Goal: Task Accomplishment & Management: Manage account settings

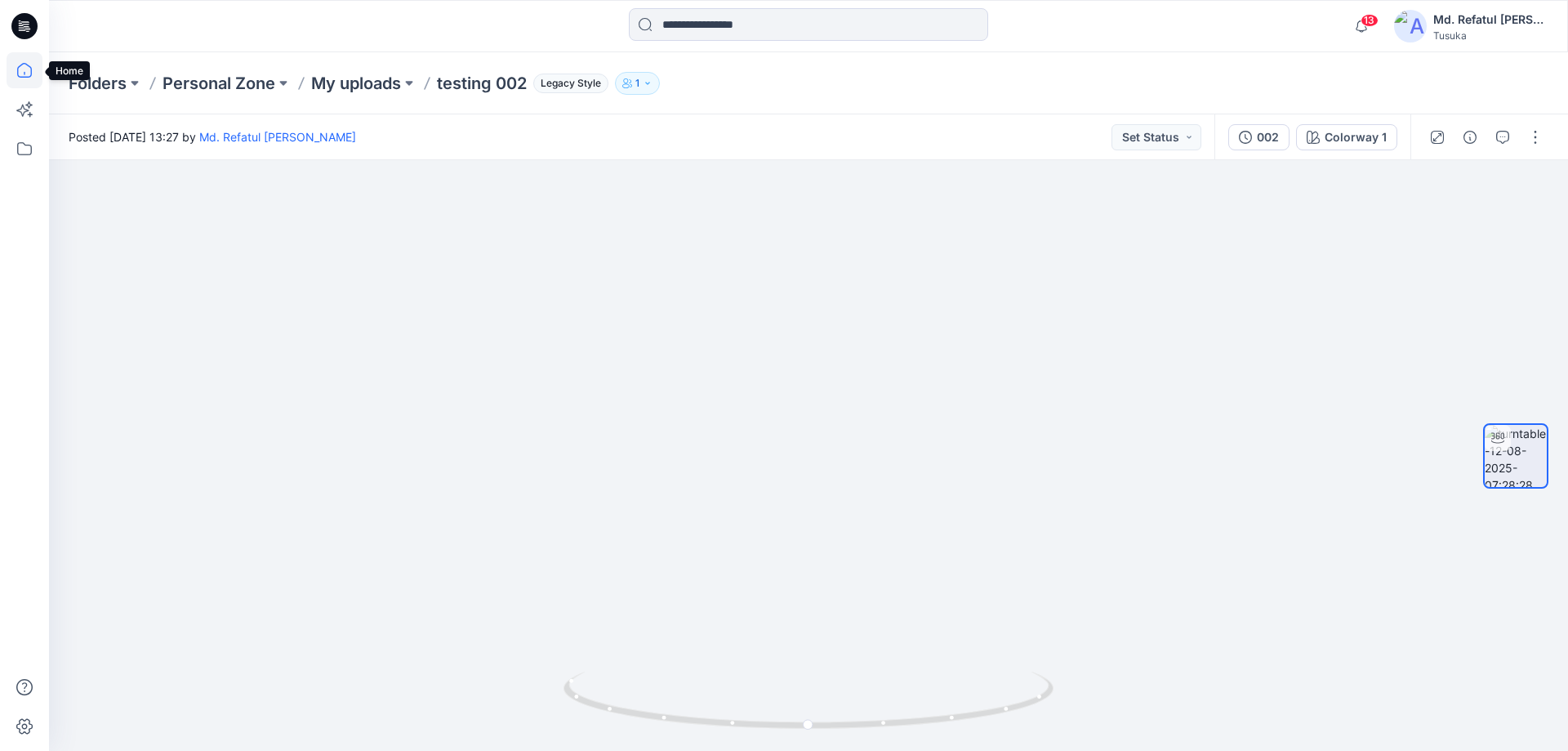
click at [27, 67] on icon at bounding box center [24, 70] width 35 height 36
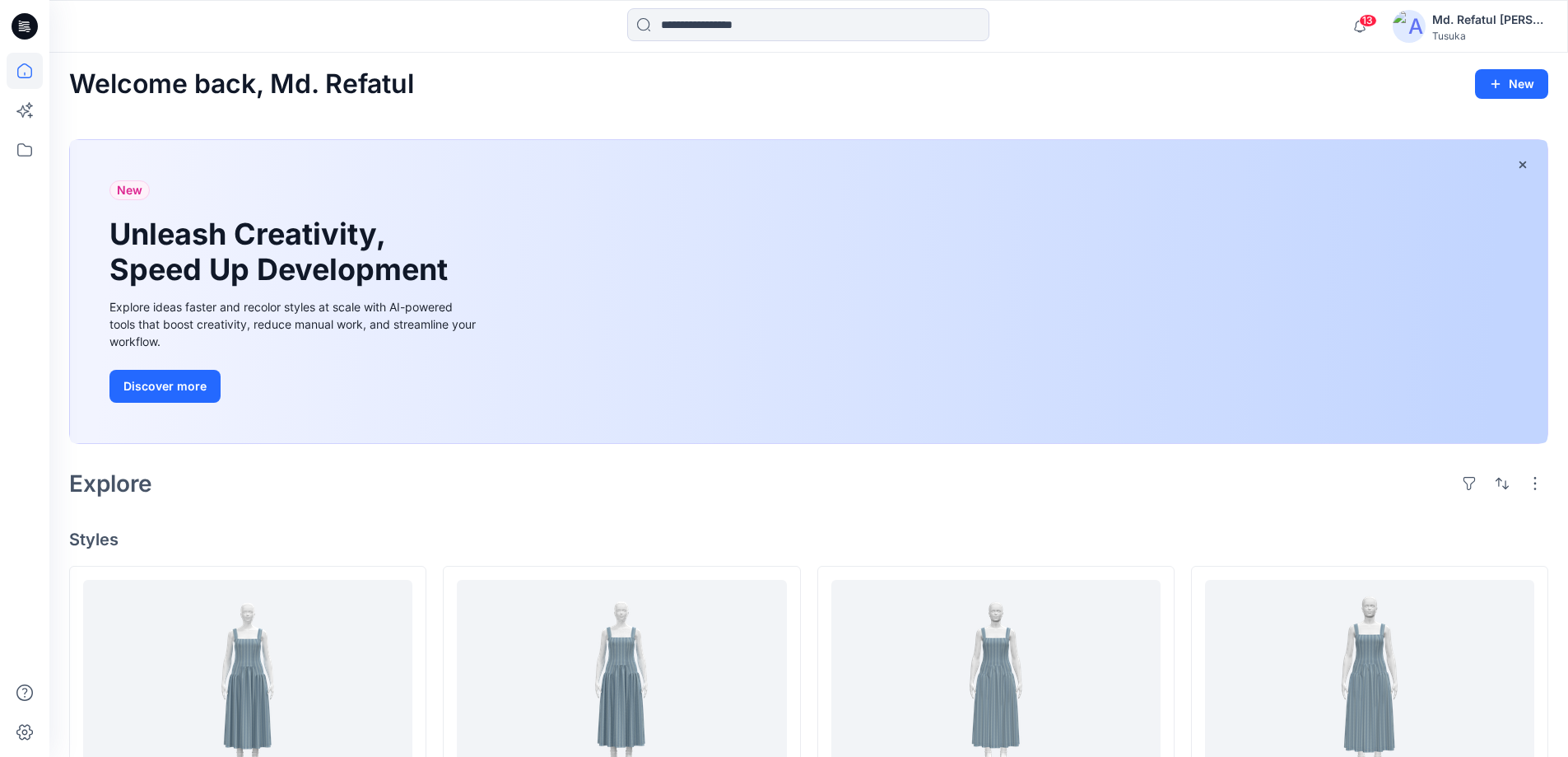
scroll to position [165, 0]
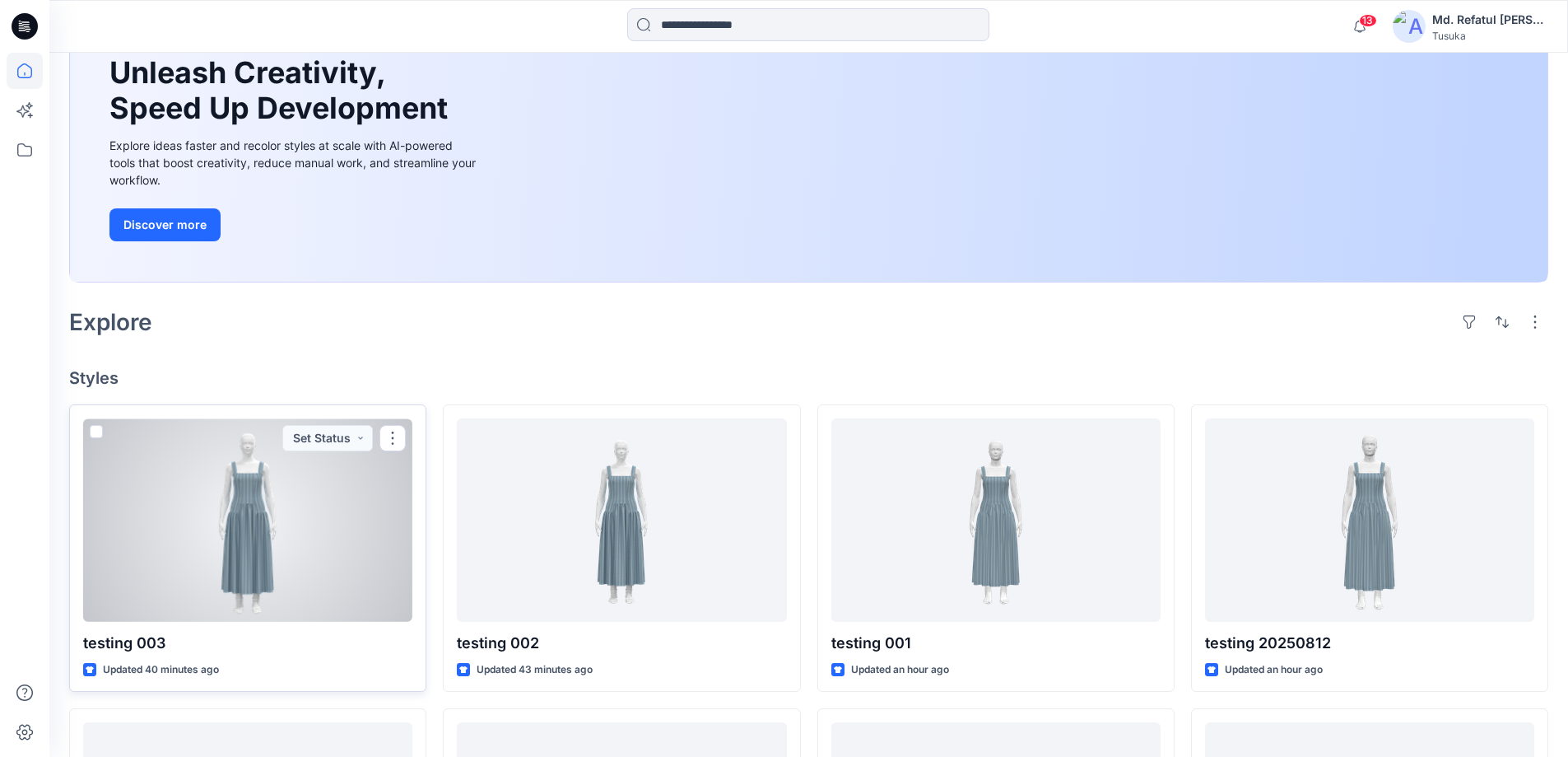
click at [283, 480] on div at bounding box center [248, 519] width 329 height 203
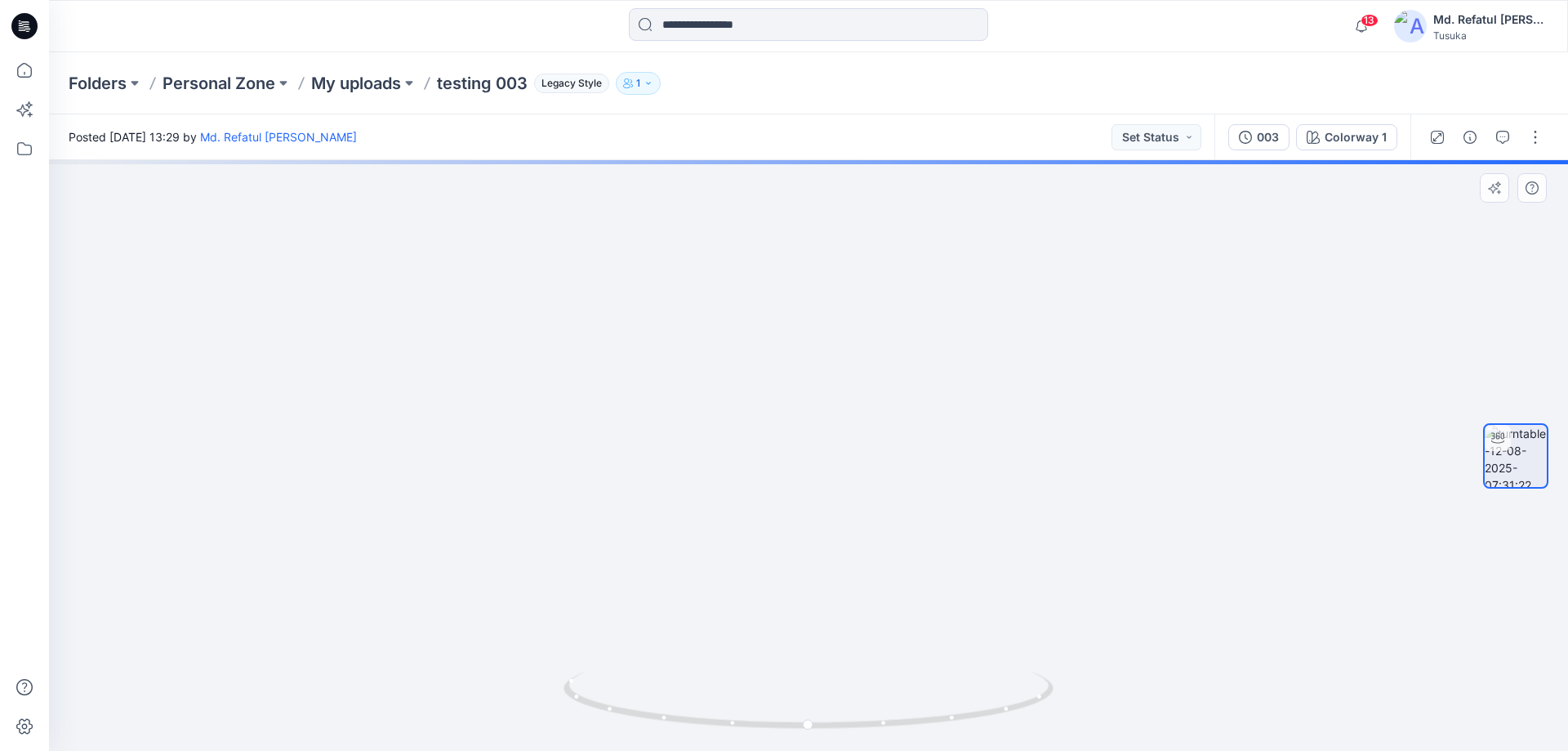
drag, startPoint x: 889, startPoint y: 357, endPoint x: 898, endPoint y: 497, distance: 140.3
click at [898, 497] on img at bounding box center [808, 373] width 1244 height 756
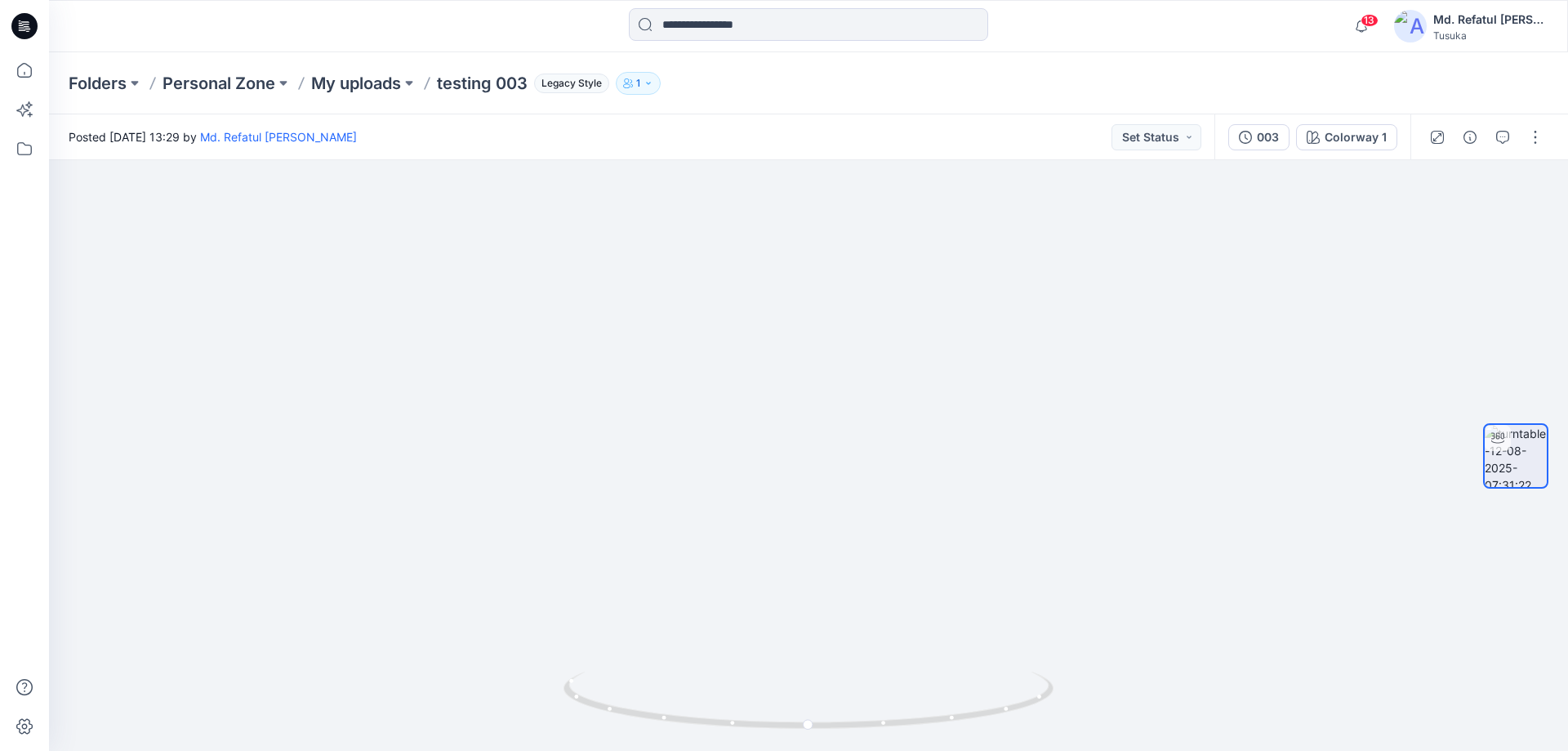
drag, startPoint x: 844, startPoint y: 608, endPoint x: 886, endPoint y: 146, distance: 463.9
click at [886, 146] on div "Posted Tuesday, August 12, 2025 13:29 by Md. Refatul Momin Set Status 003 Color…" at bounding box center [808, 432] width 1519 height 636
drag, startPoint x: 910, startPoint y: 380, endPoint x: 884, endPoint y: 783, distance: 403.8
click at [884, 750] on html "13 Notifications Your style testing 002 is ready 1 new Colorways Just now Your …" at bounding box center [784, 376] width 1568 height 751
drag, startPoint x: 905, startPoint y: 421, endPoint x: 855, endPoint y: 755, distance: 337.7
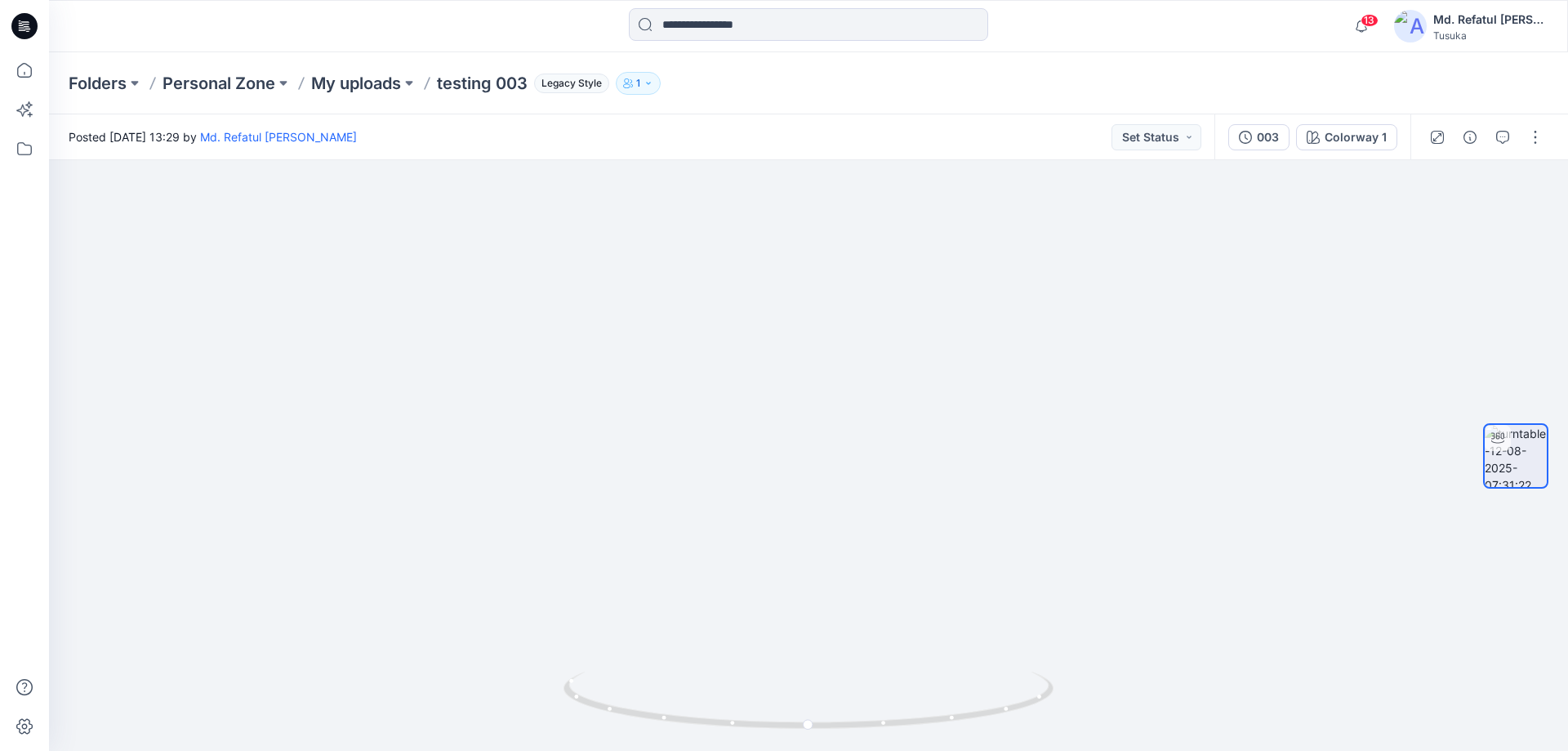
click at [855, 750] on html "13 Notifications Your style testing 002 is ready 1 new Colorways Just now Your …" at bounding box center [784, 376] width 1568 height 751
drag, startPoint x: 821, startPoint y: 599, endPoint x: 802, endPoint y: 309, distance: 290.6
click at [802, 309] on img at bounding box center [808, 363] width 774 height 774
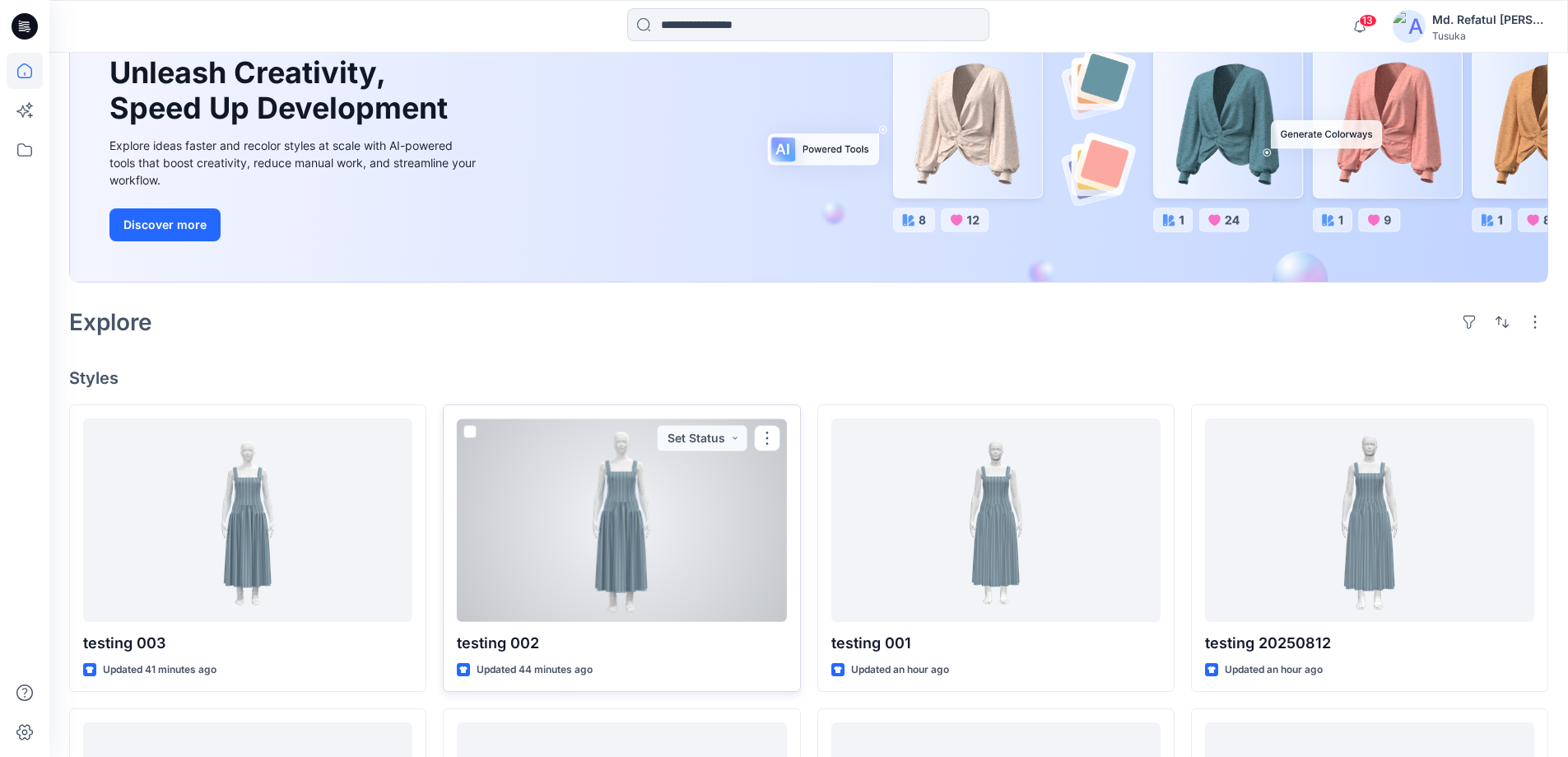
click at [597, 489] on div at bounding box center [622, 519] width 329 height 203
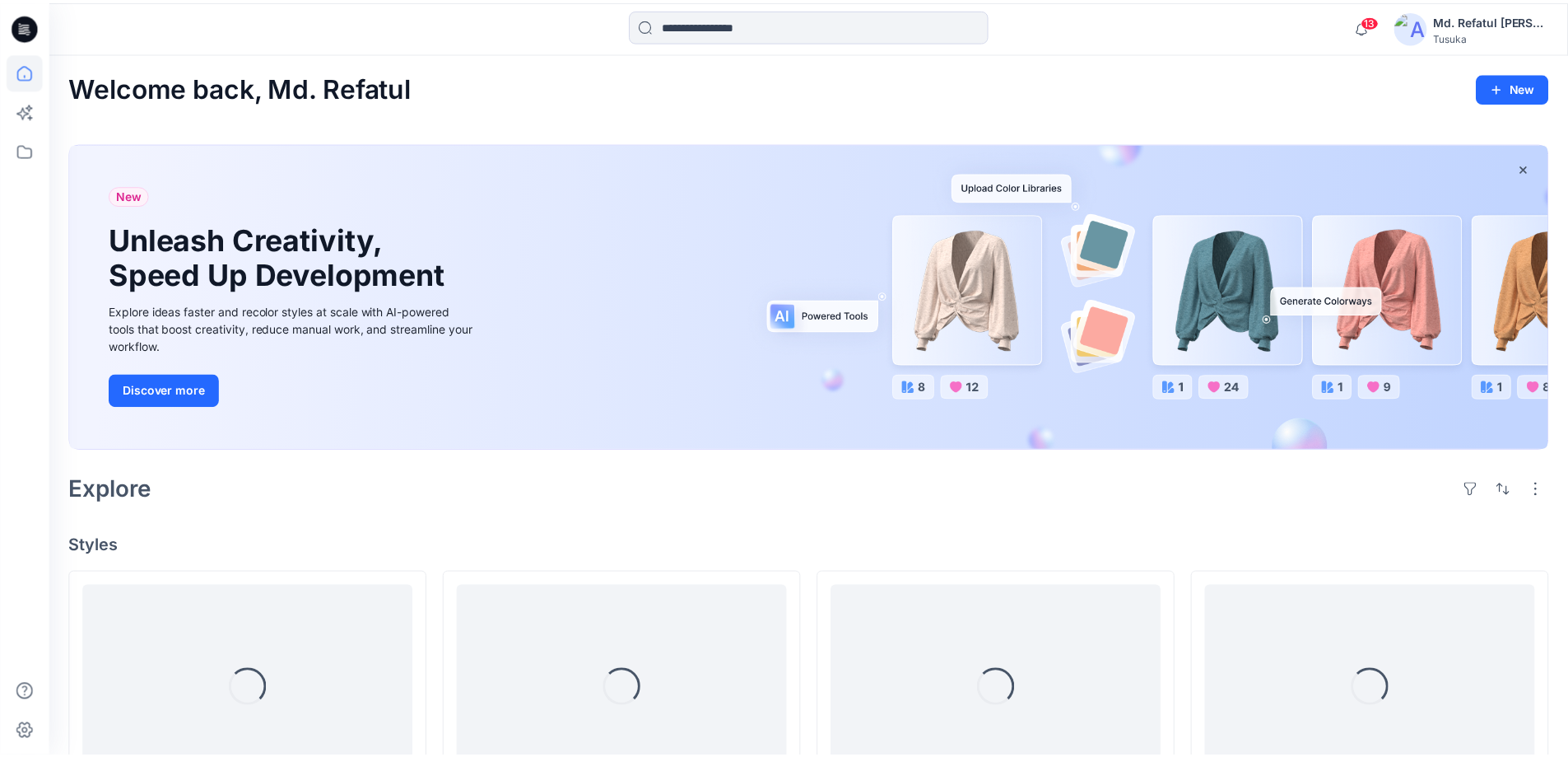
scroll to position [165, 0]
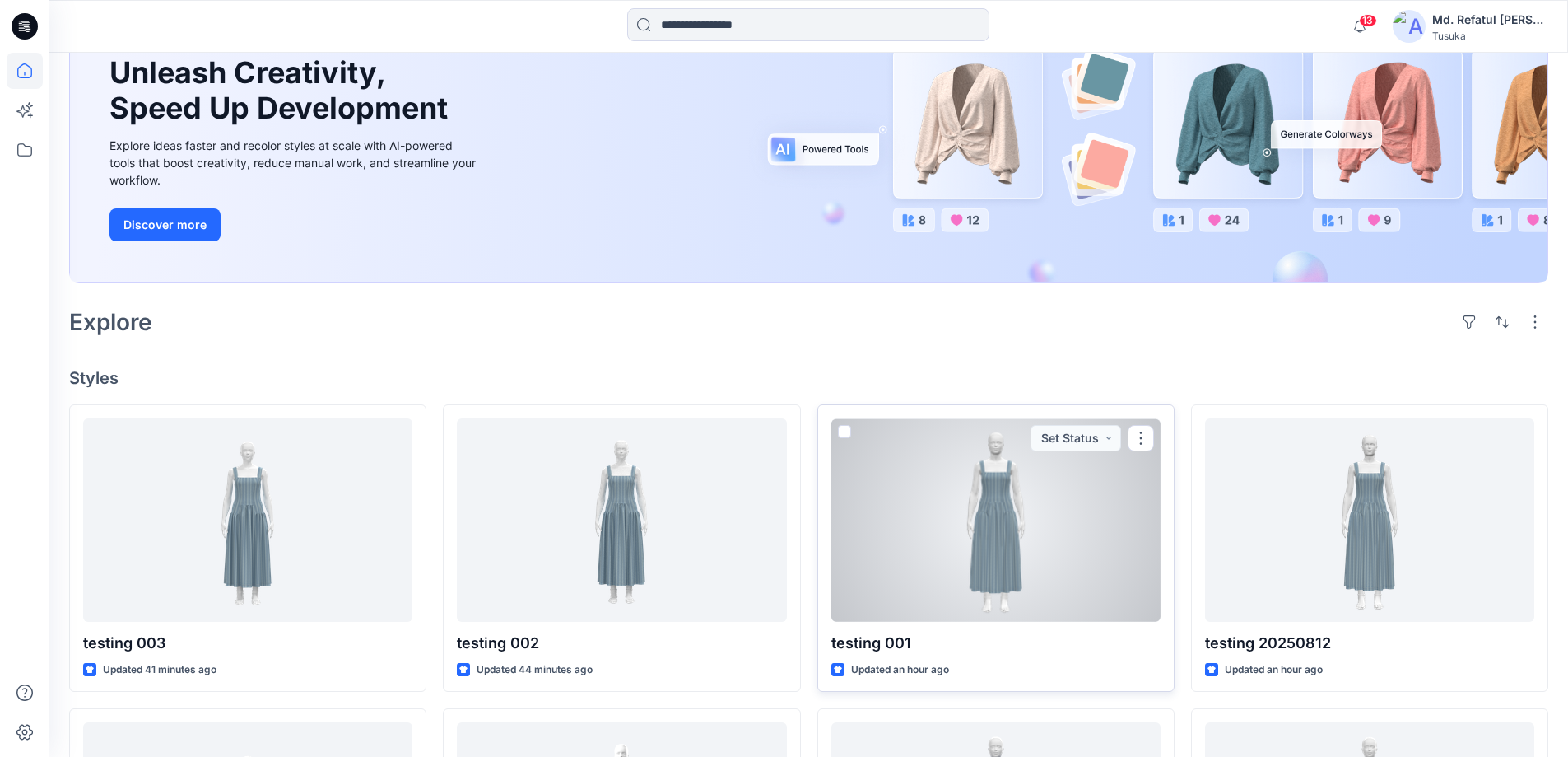
click at [974, 542] on div at bounding box center [996, 519] width 329 height 203
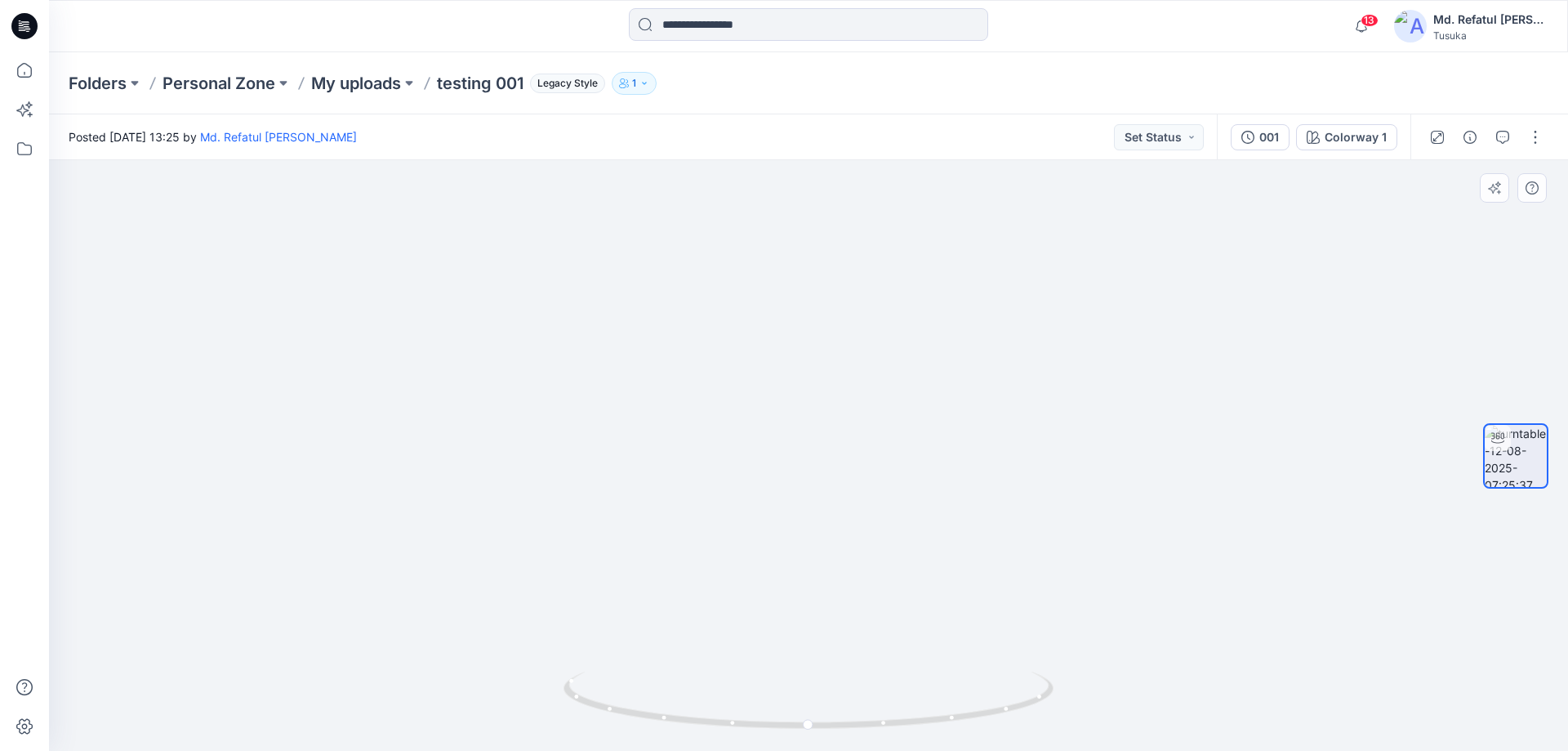
drag, startPoint x: 835, startPoint y: 349, endPoint x: 846, endPoint y: 650, distance: 301.2
click at [846, 650] on img at bounding box center [819, 356] width 1592 height 792
drag, startPoint x: 845, startPoint y: 416, endPoint x: 855, endPoint y: 591, distance: 175.3
click at [855, 591] on img at bounding box center [831, 445] width 1592 height 613
drag, startPoint x: 863, startPoint y: 579, endPoint x: 835, endPoint y: 295, distance: 285.4
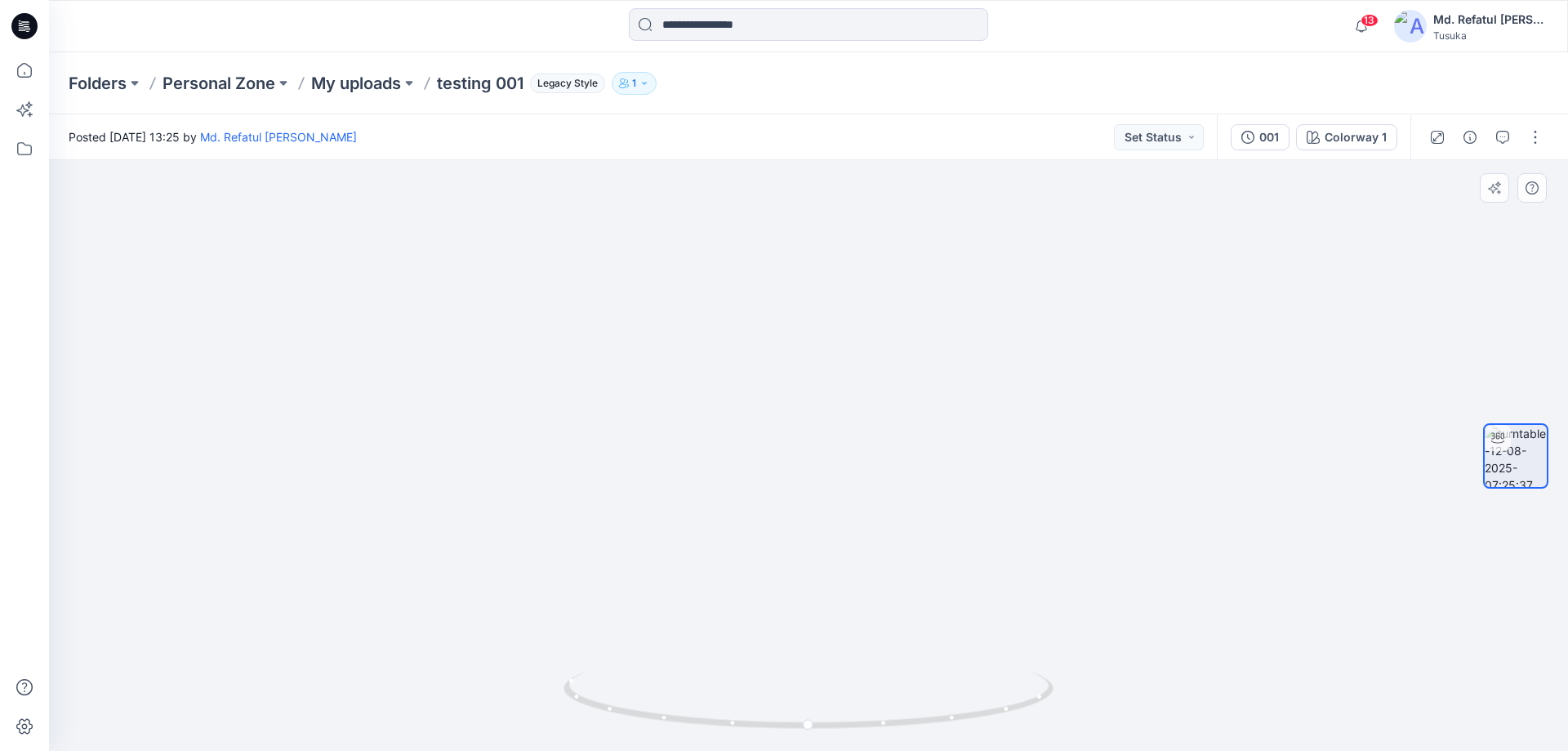
click at [835, 285] on img at bounding box center [802, 299] width 1592 height 905
drag, startPoint x: 853, startPoint y: 442, endPoint x: 845, endPoint y: 368, distance: 74.4
click at [845, 369] on img at bounding box center [801, 229] width 1592 height 1043
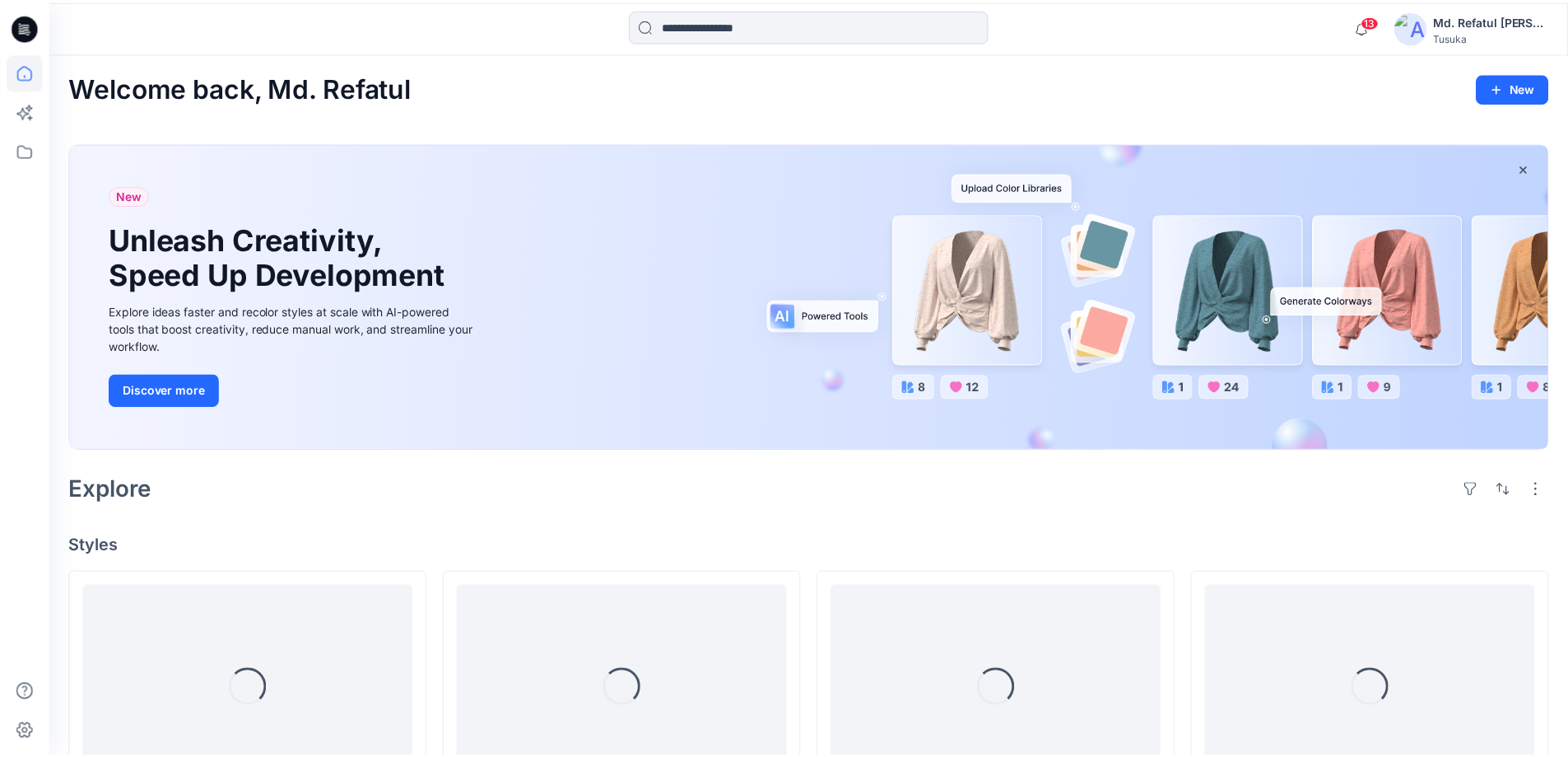
scroll to position [165, 0]
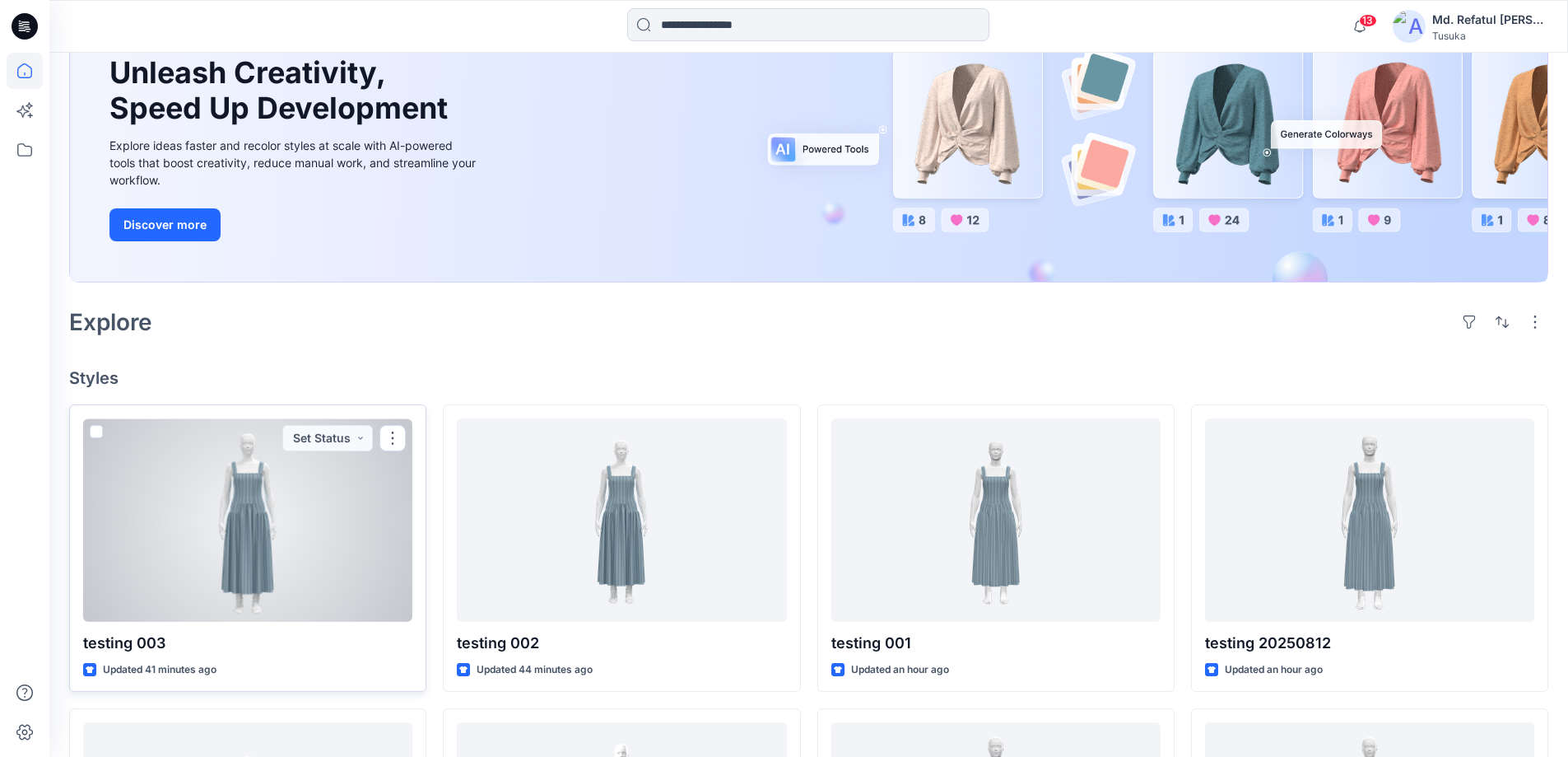
click at [335, 571] on div at bounding box center [248, 519] width 329 height 203
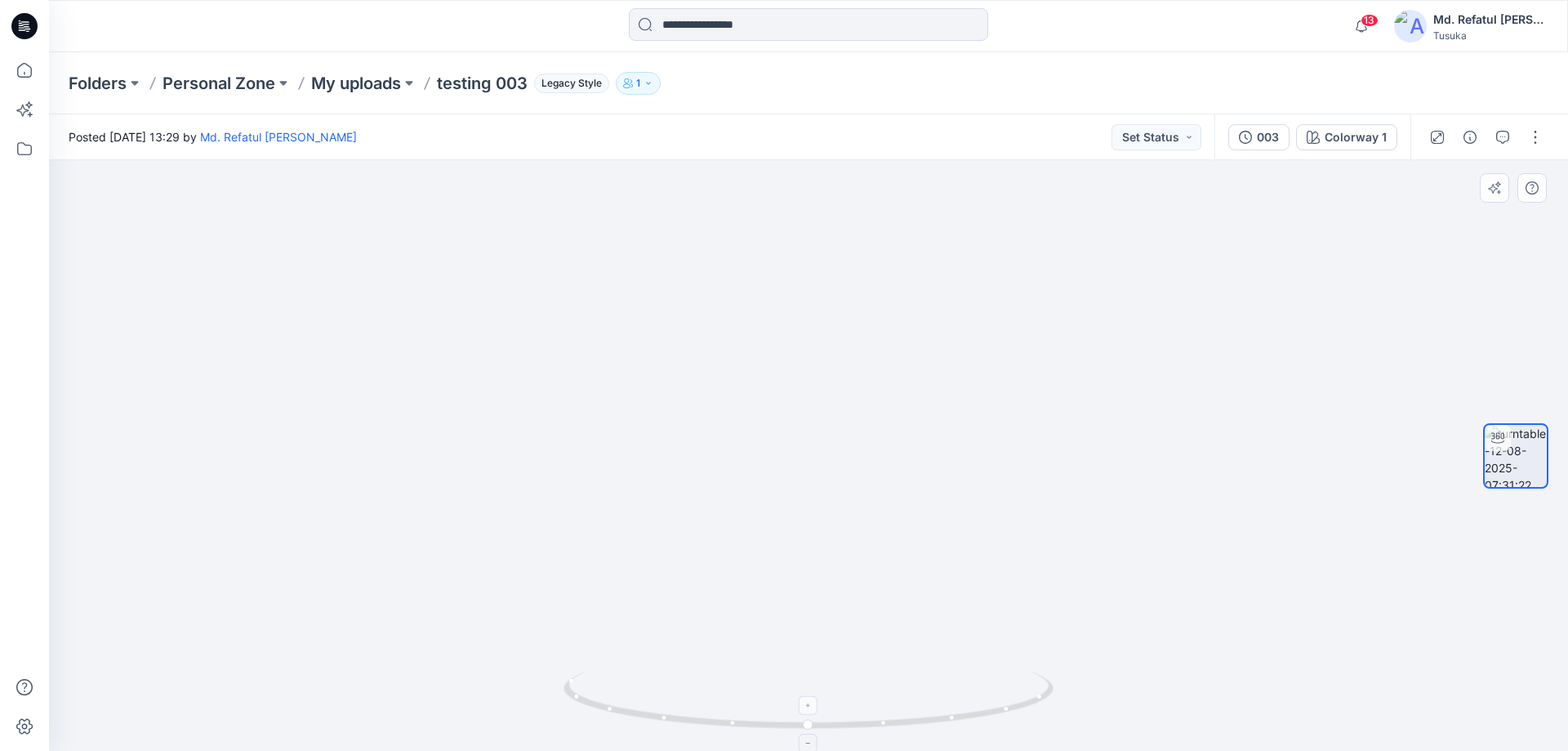
drag, startPoint x: 812, startPoint y: 502, endPoint x: 800, endPoint y: 750, distance: 248.3
click at [800, 750] on div at bounding box center [808, 455] width 1519 height 590
drag, startPoint x: 792, startPoint y: 507, endPoint x: 792, endPoint y: 491, distance: 16.0
click at [792, 491] on img at bounding box center [796, 321] width 1592 height 861
drag, startPoint x: 891, startPoint y: 662, endPoint x: 923, endPoint y: 454, distance: 210.4
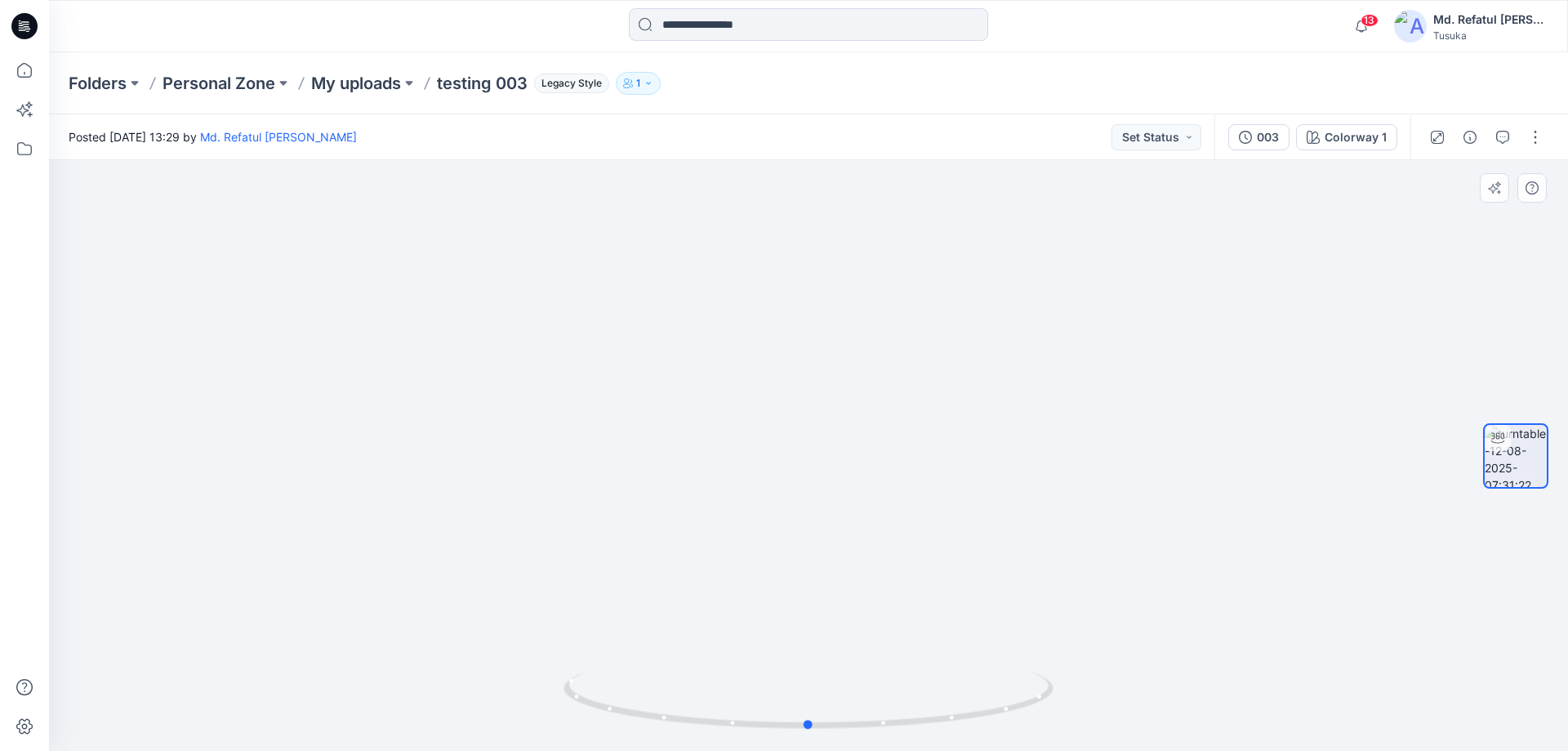
click at [922, 447] on div at bounding box center [808, 455] width 1519 height 590
drag, startPoint x: 910, startPoint y: 722, endPoint x: 473, endPoint y: 692, distance: 438.0
click at [473, 692] on div at bounding box center [808, 455] width 1519 height 590
click at [21, 71] on icon at bounding box center [24, 70] width 35 height 36
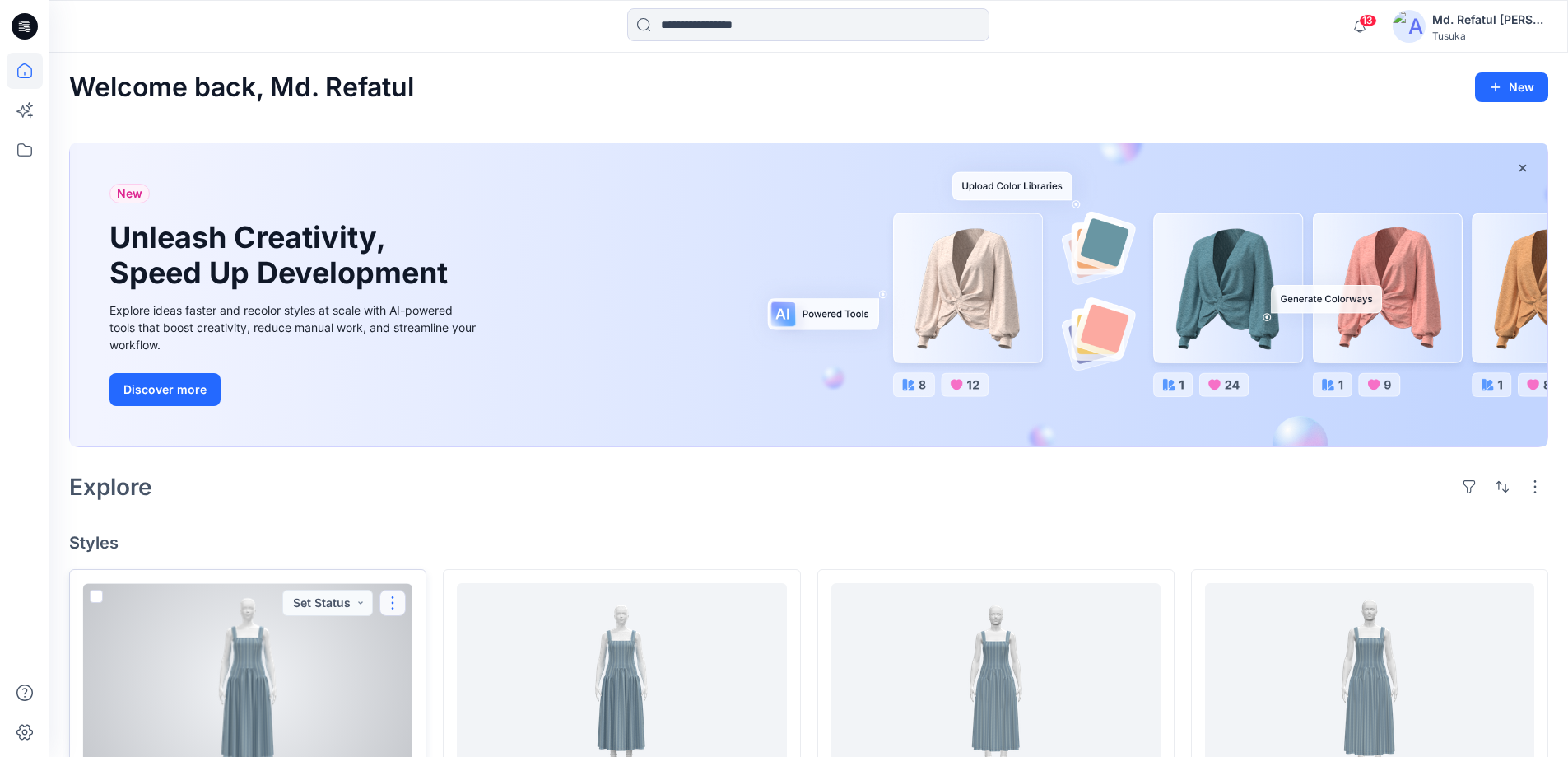
click at [397, 602] on button "button" at bounding box center [392, 602] width 26 height 26
click at [450, 413] on button "Edit" at bounding box center [471, 413] width 178 height 30
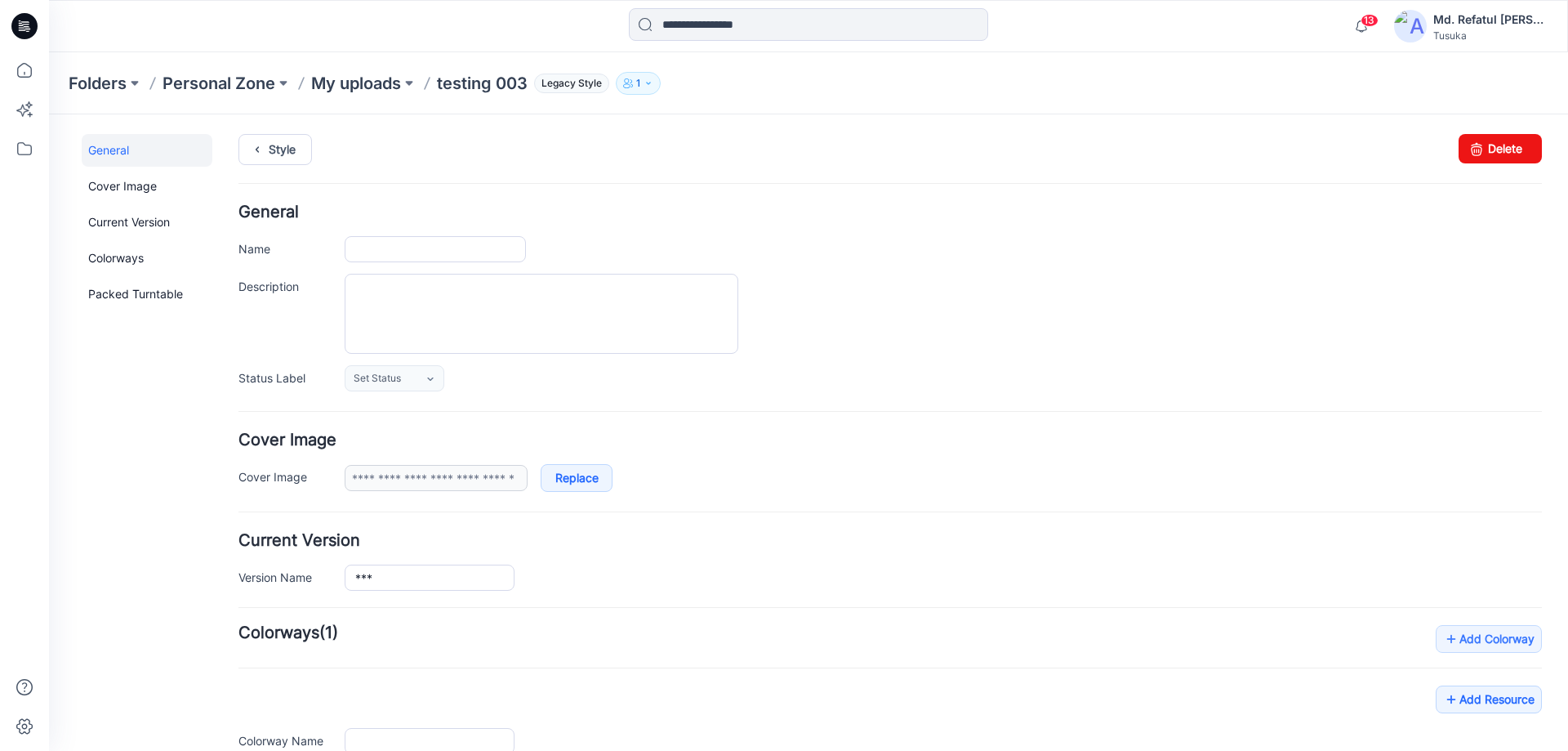
type input "**********"
drag, startPoint x: 1495, startPoint y: 151, endPoint x: 905, endPoint y: 168, distance: 590.2
click at [1495, 151] on link "Delete" at bounding box center [1501, 148] width 83 height 29
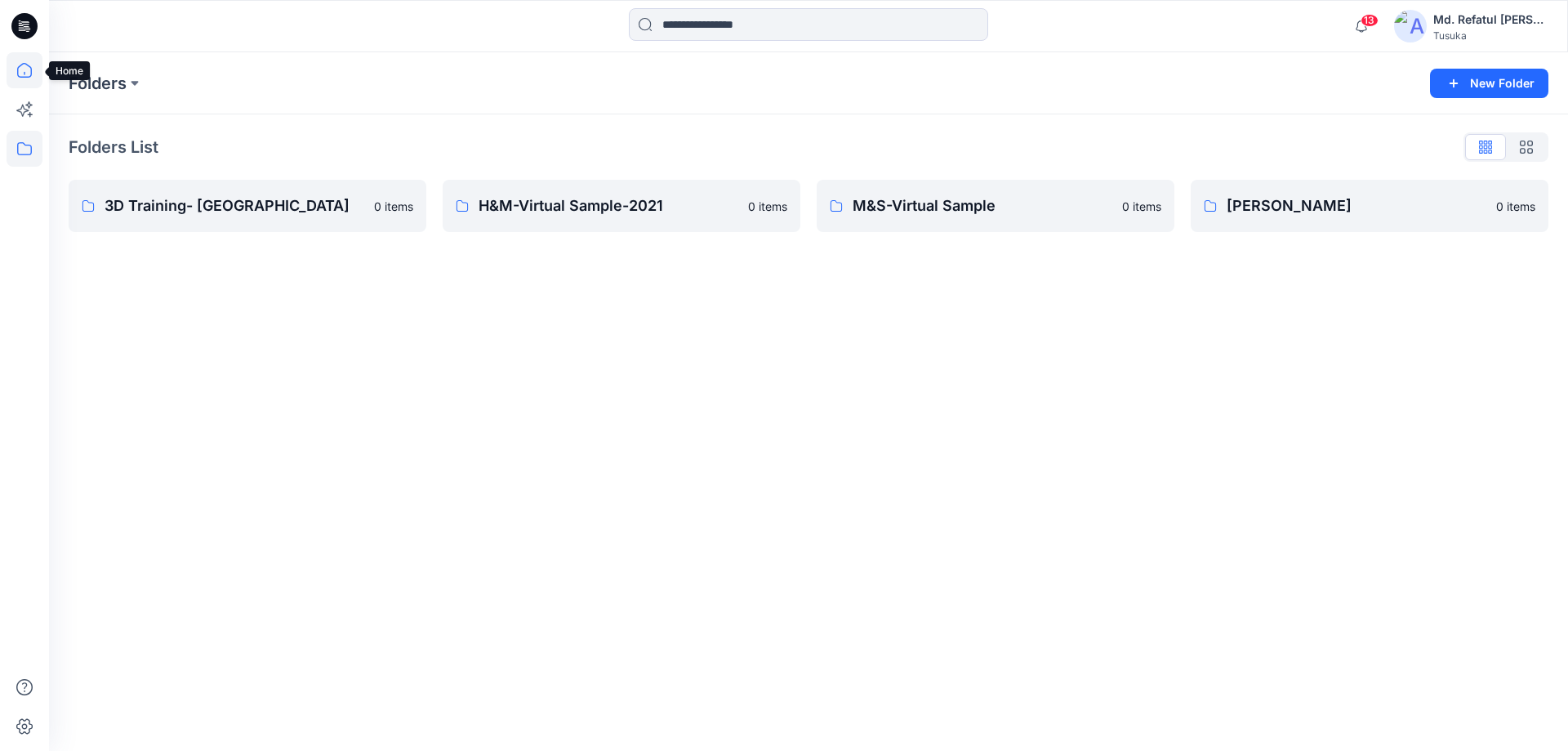
click at [12, 68] on icon at bounding box center [24, 70] width 35 height 36
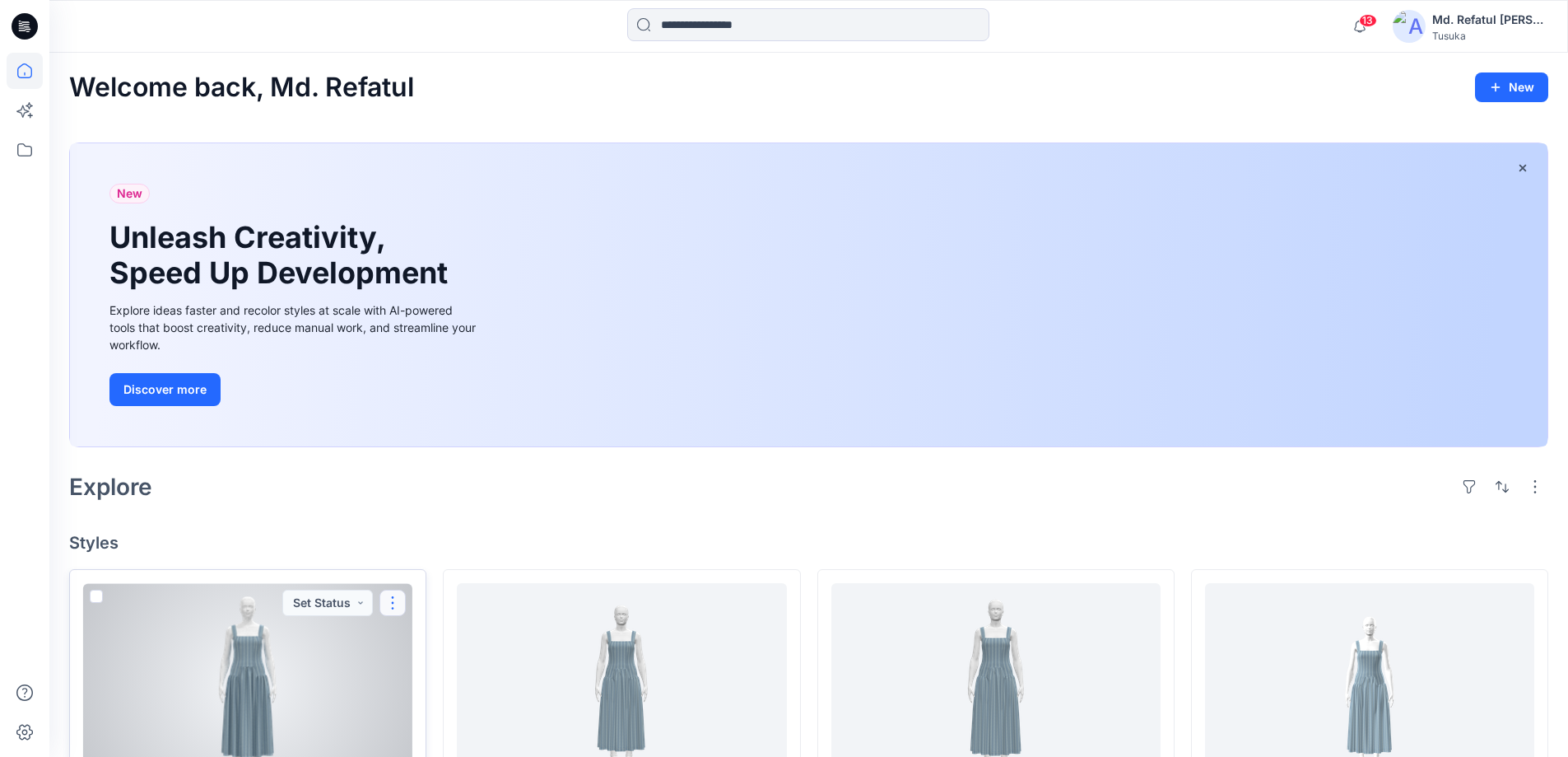
click at [390, 596] on button "button" at bounding box center [392, 602] width 26 height 26
click at [439, 411] on button "Edit" at bounding box center [471, 413] width 178 height 30
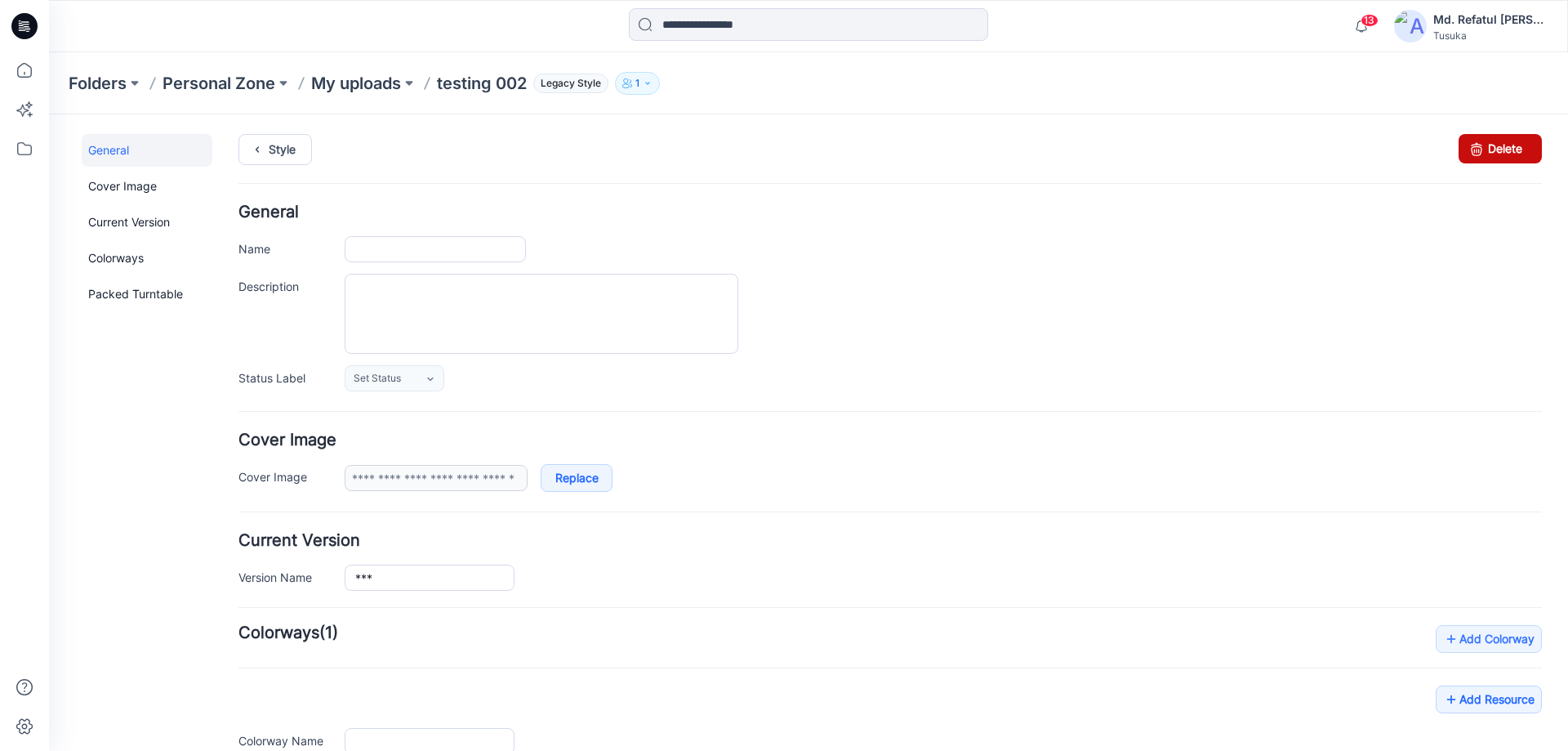
type input "**********"
click at [1500, 144] on link "Delete" at bounding box center [1501, 148] width 83 height 29
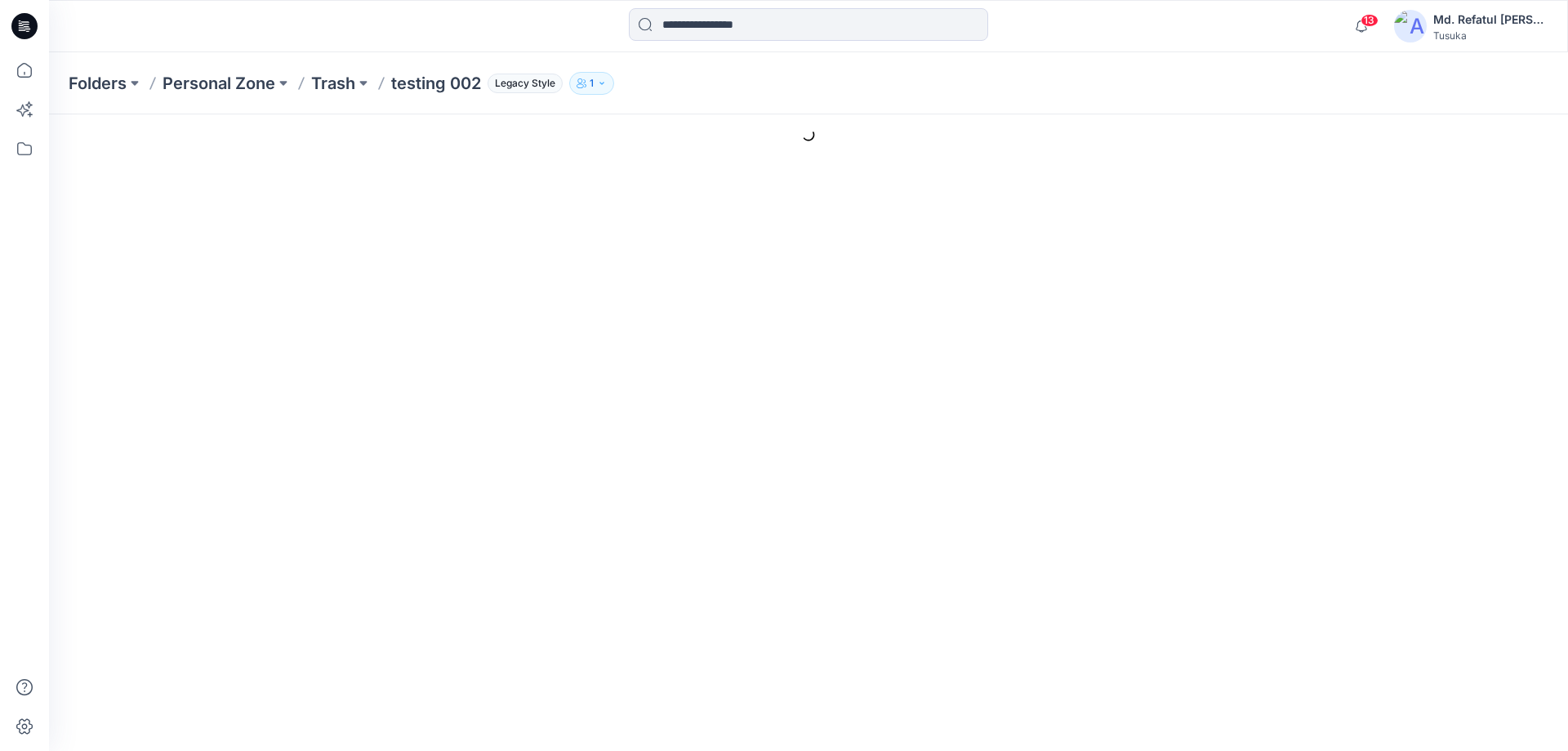
type input "**********"
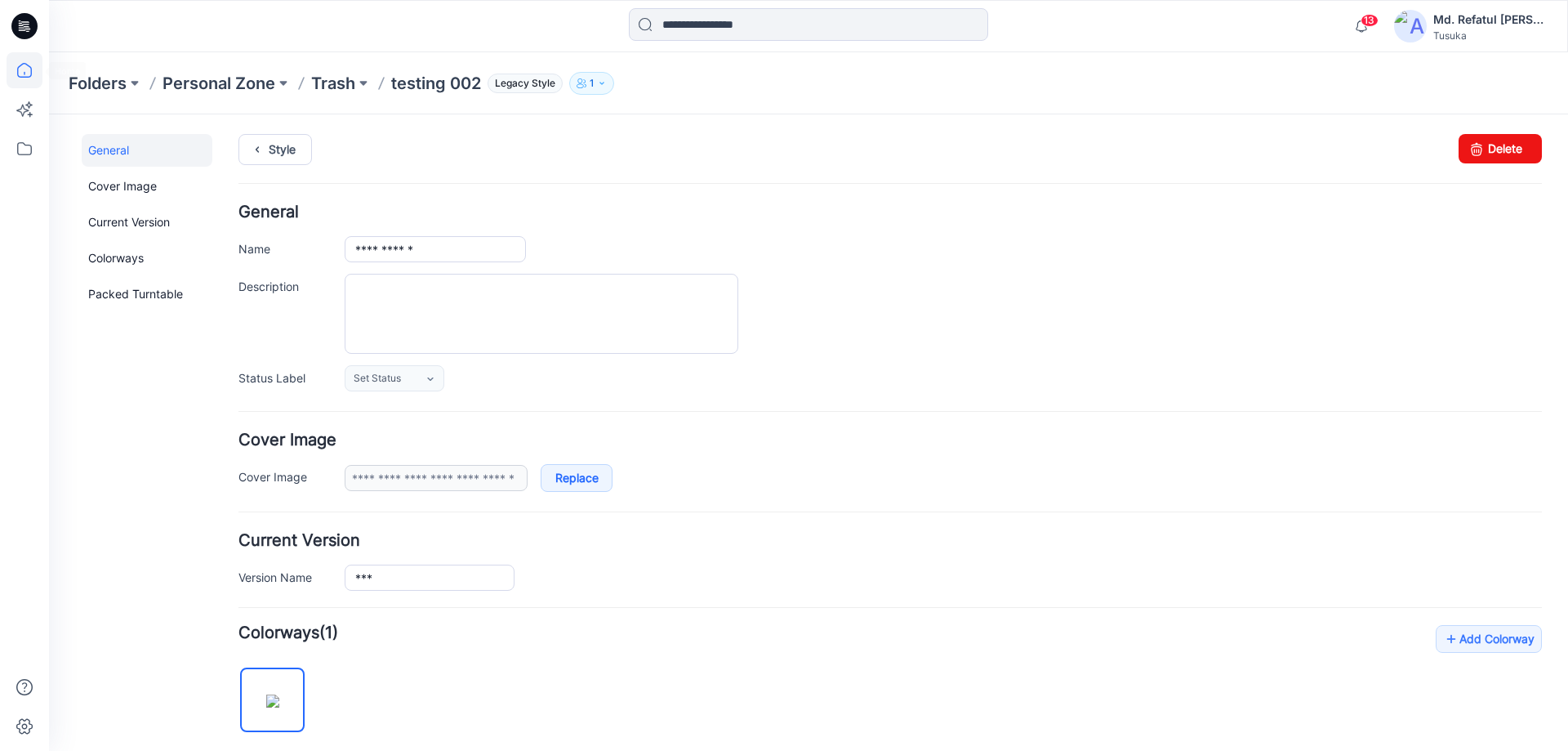
click at [20, 75] on icon at bounding box center [24, 70] width 35 height 36
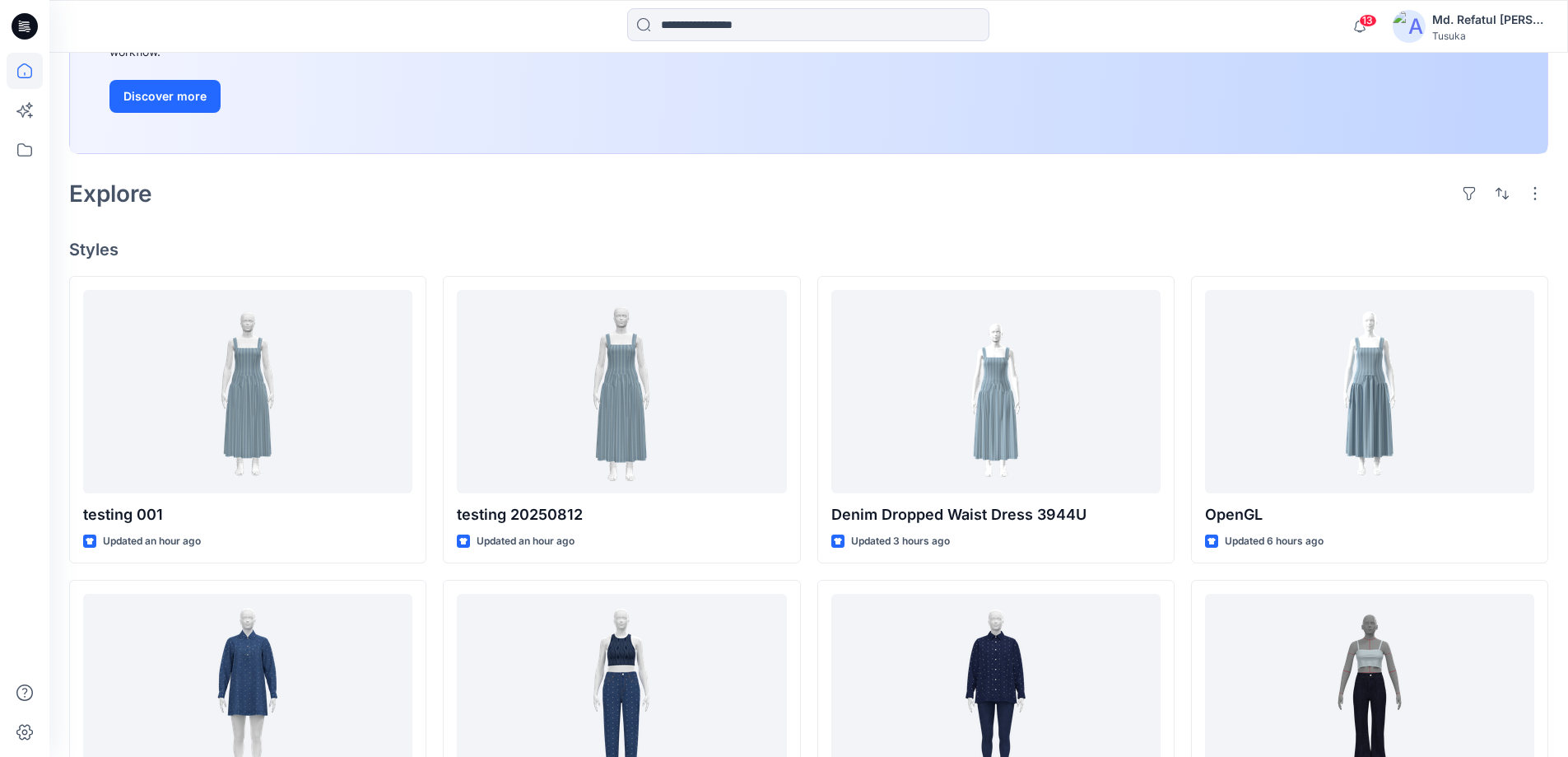
scroll to position [329, 0]
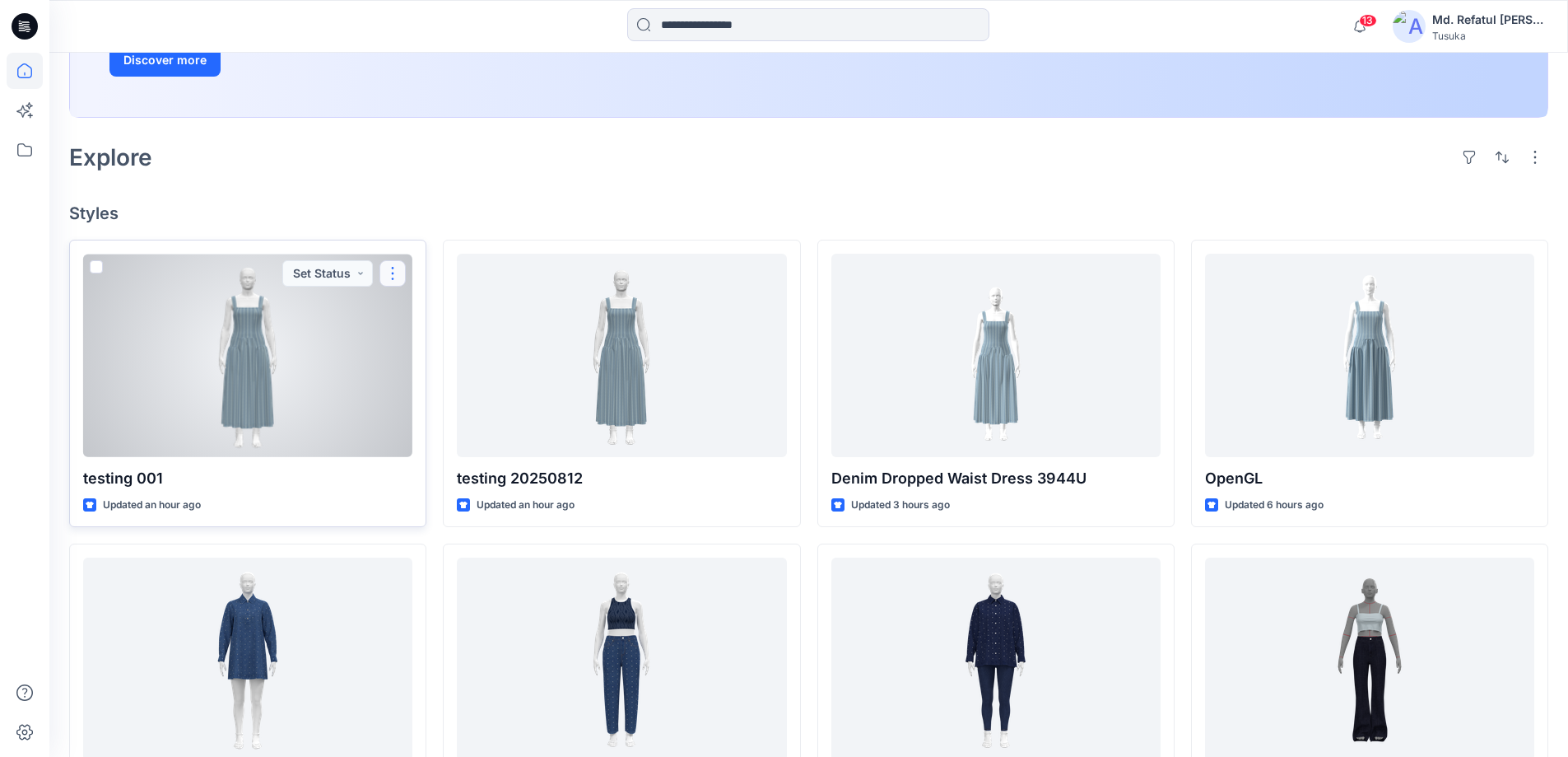
click at [388, 268] on button "button" at bounding box center [392, 273] width 26 height 26
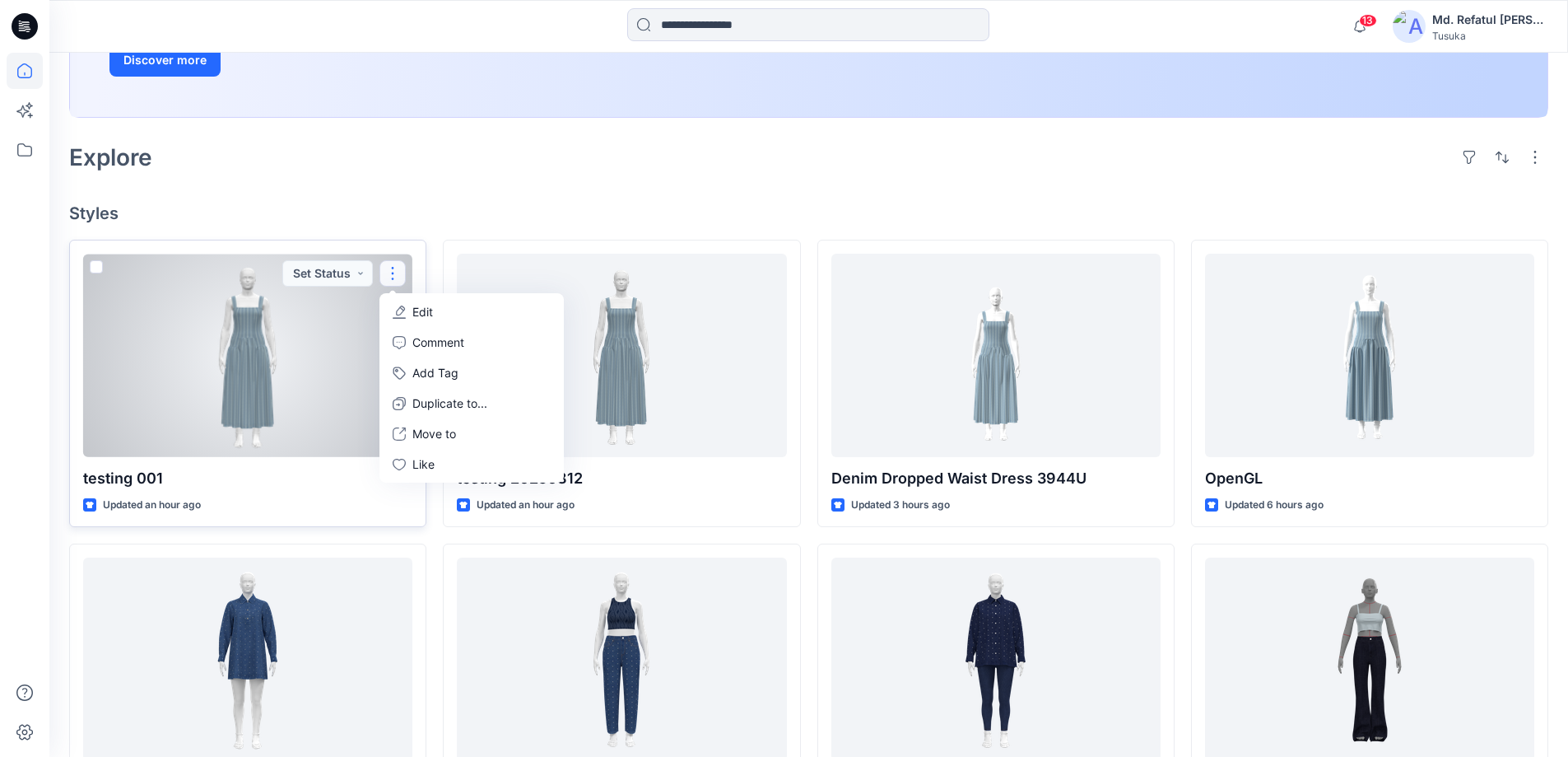
click at [489, 318] on button "Edit" at bounding box center [471, 311] width 178 height 30
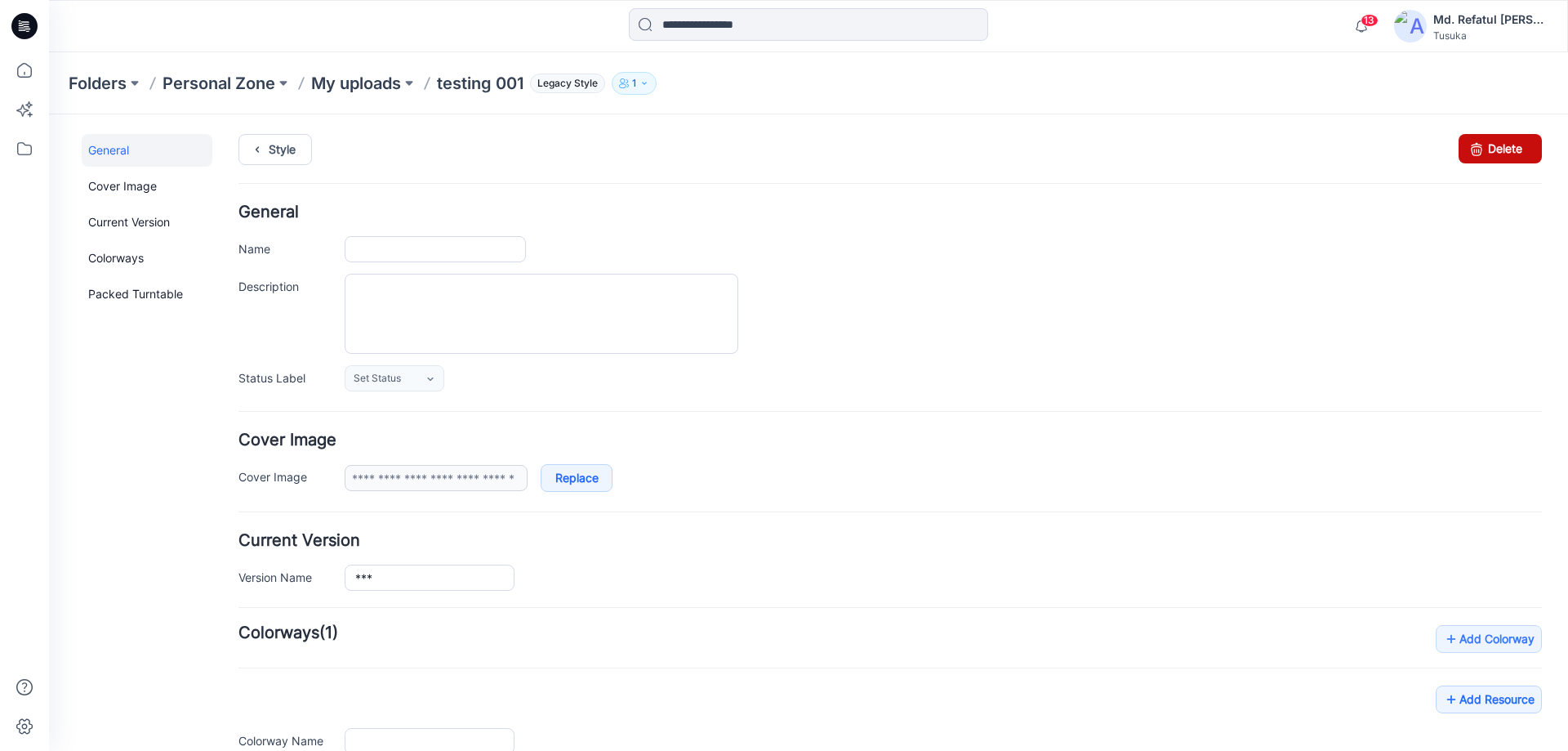
type input "**********"
drag, startPoint x: 1503, startPoint y: 150, endPoint x: 911, endPoint y: 170, distance: 592.3
click at [1503, 150] on link "Delete" at bounding box center [1501, 148] width 83 height 29
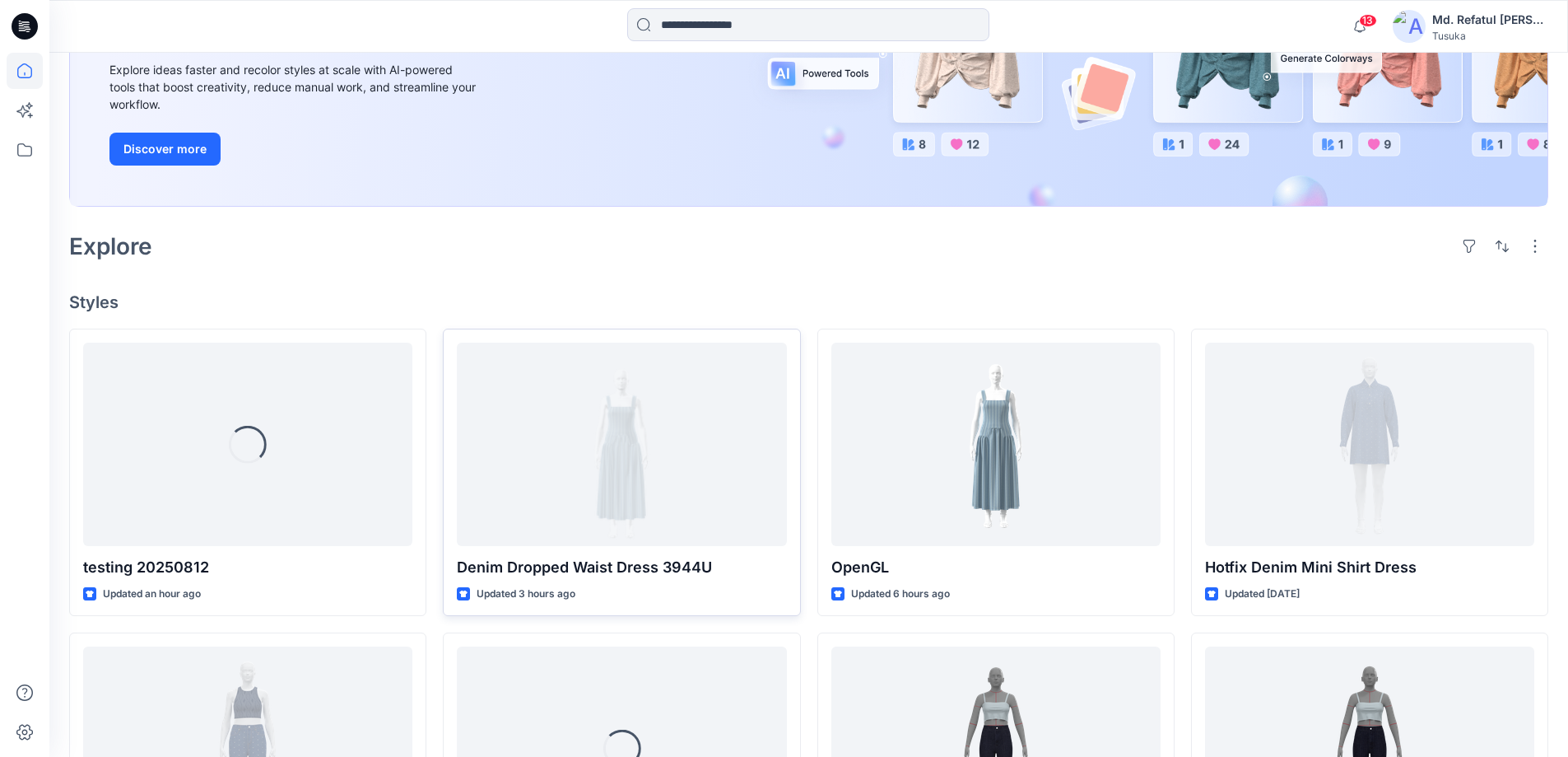
scroll to position [247, 0]
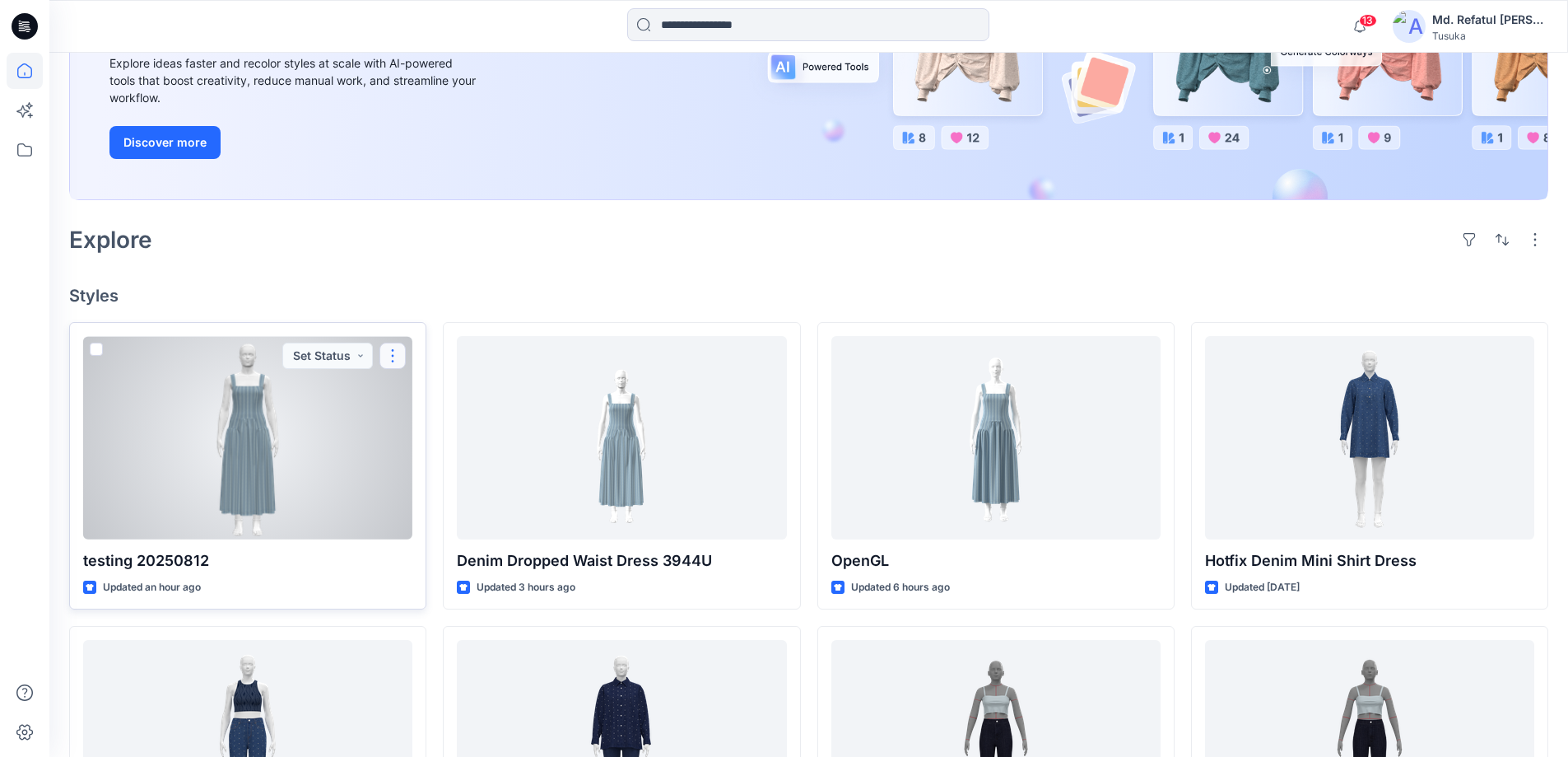
click at [394, 348] on button "button" at bounding box center [392, 355] width 26 height 26
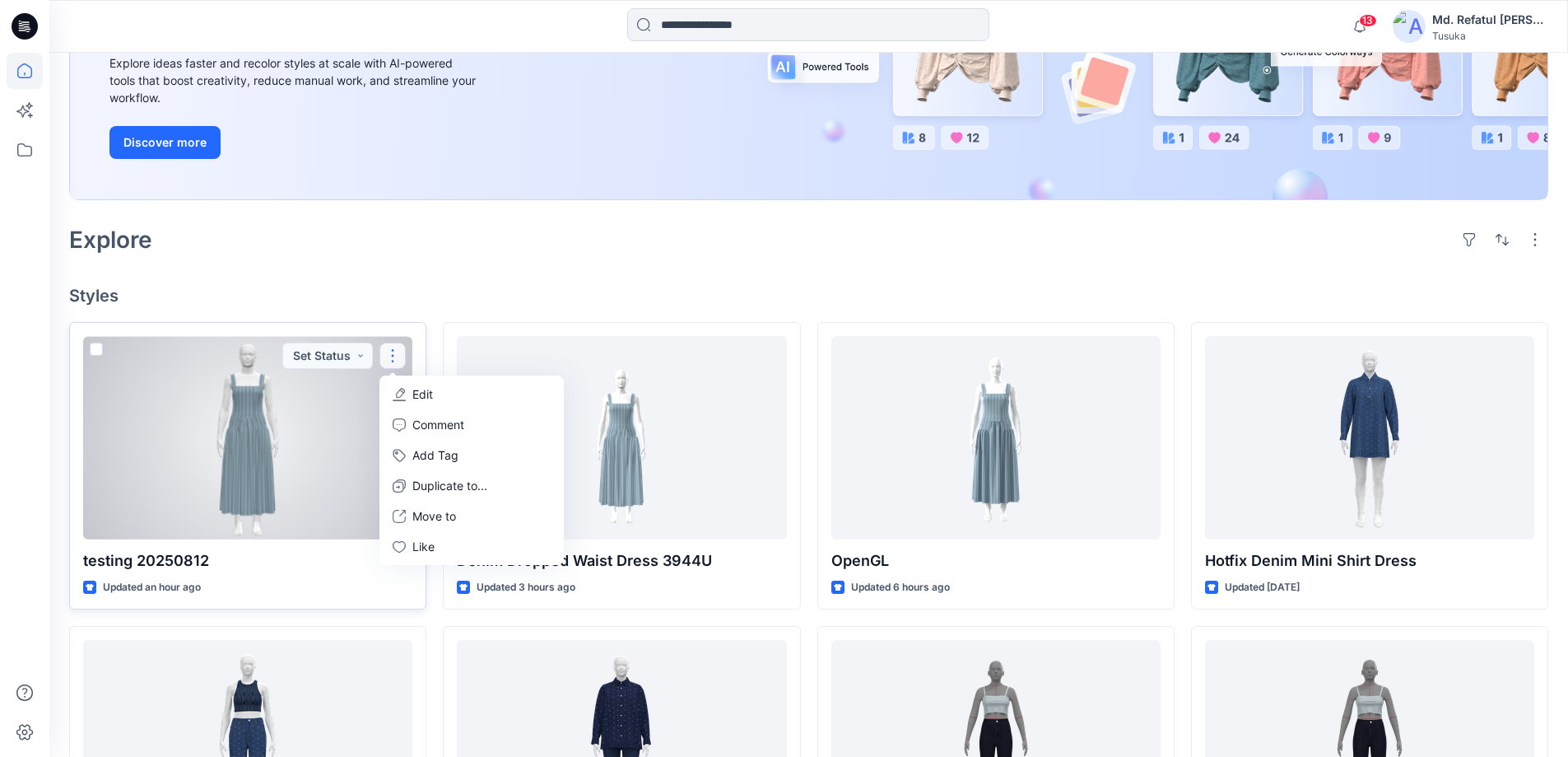
click at [470, 390] on button "Edit" at bounding box center [471, 394] width 178 height 30
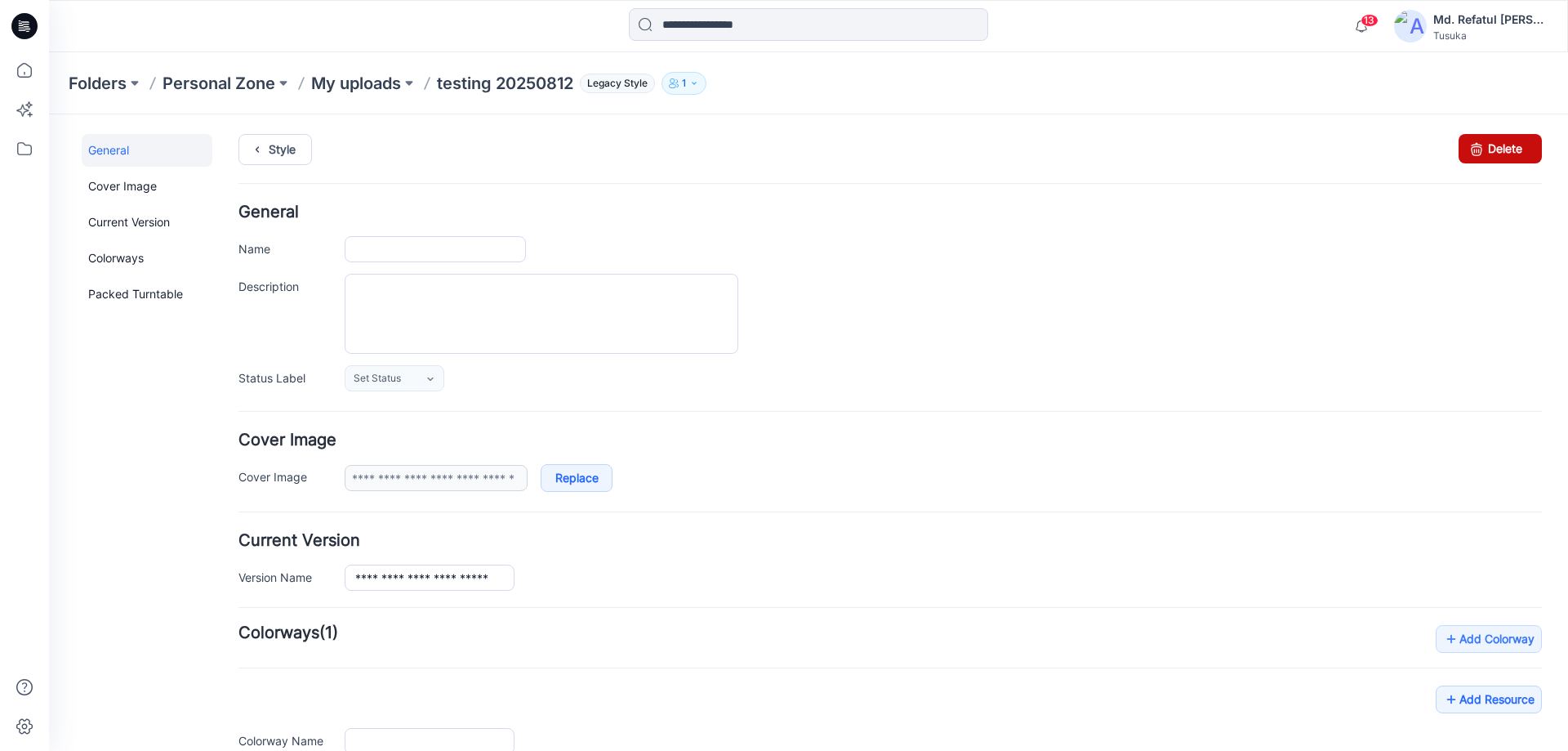
type input "**********"
drag, startPoint x: 1482, startPoint y: 138, endPoint x: 902, endPoint y: 170, distance: 580.9
click at [1482, 138] on link "Delete" at bounding box center [1501, 148] width 83 height 29
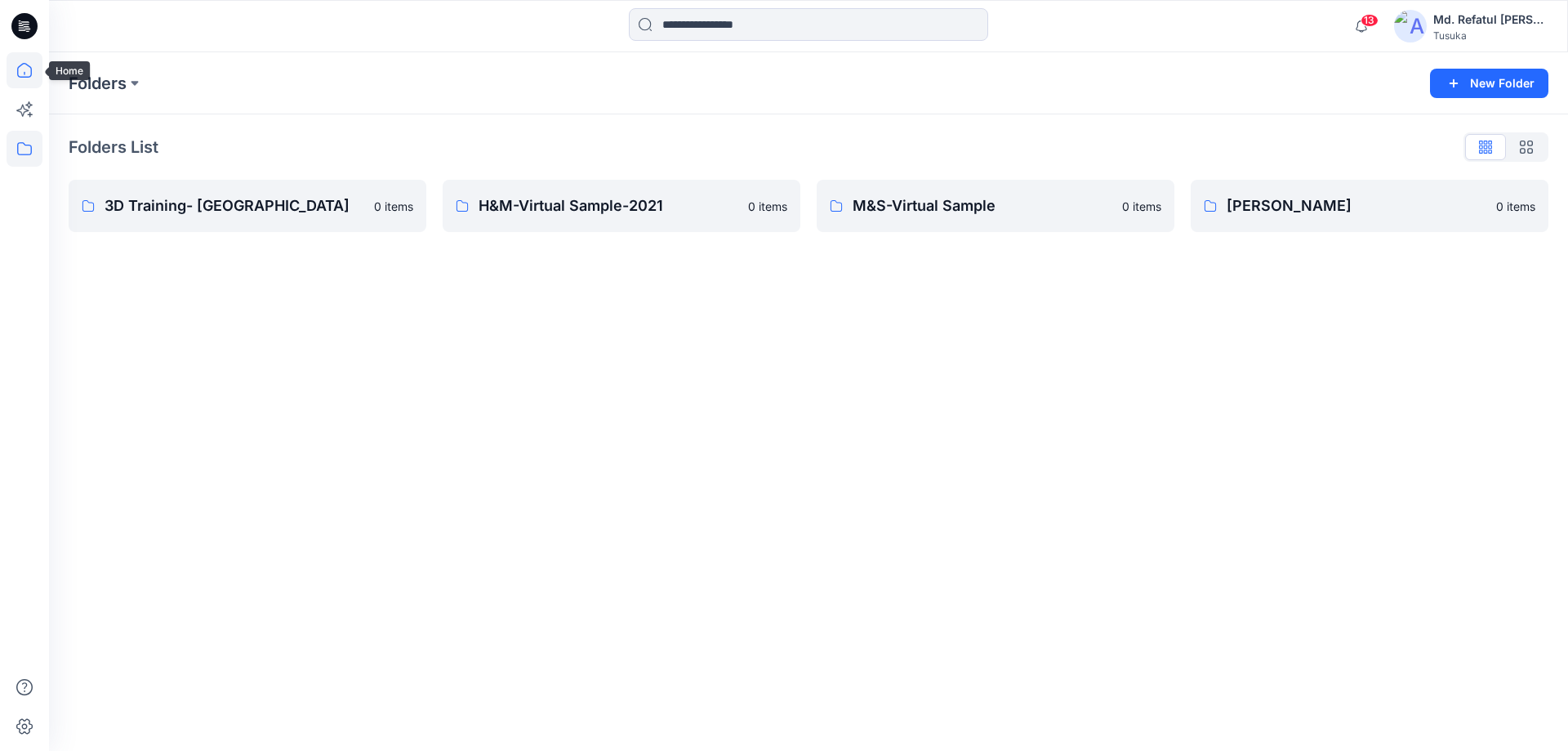
click at [24, 67] on icon at bounding box center [24, 70] width 35 height 36
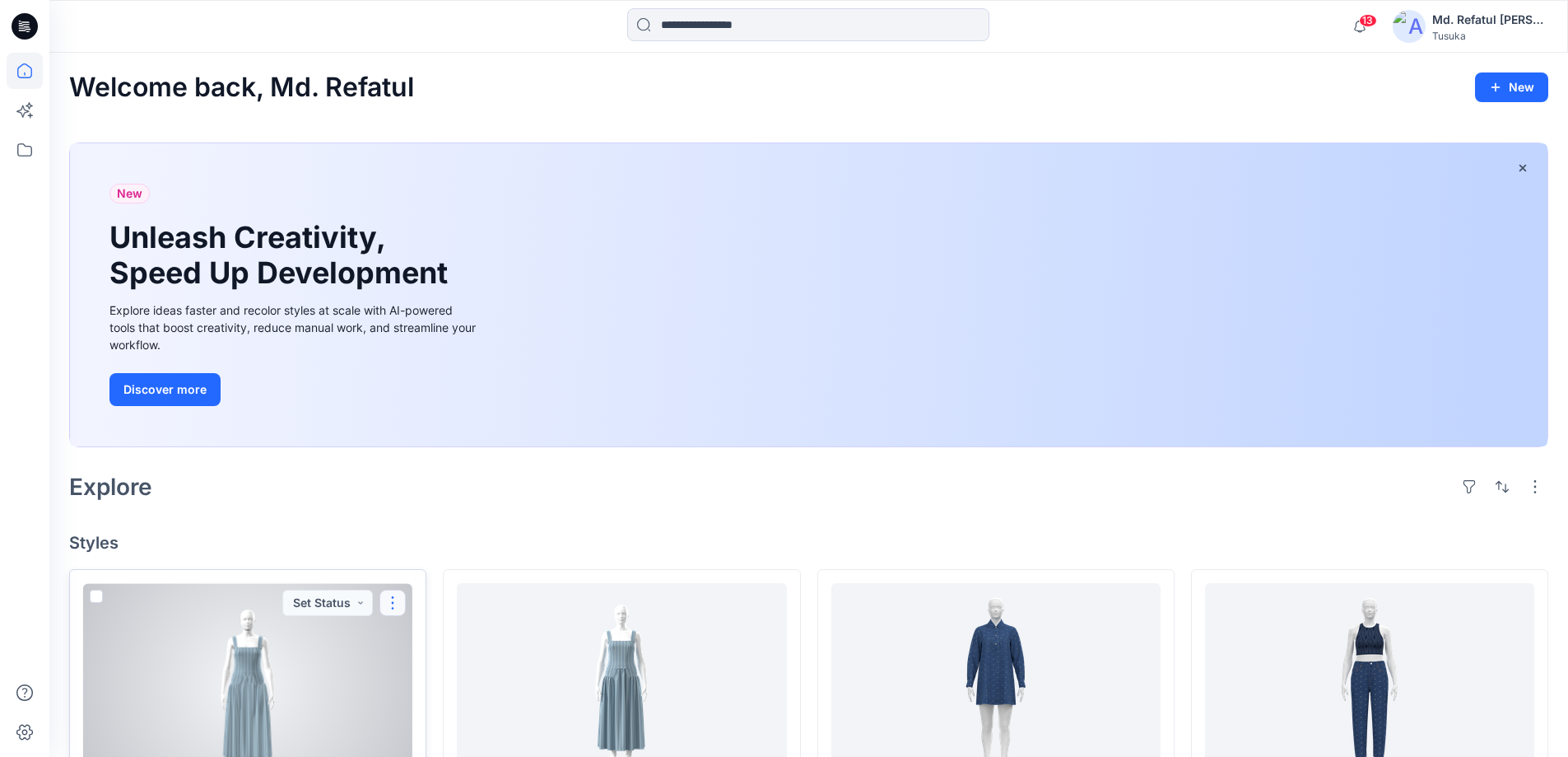
click at [389, 606] on button "button" at bounding box center [392, 602] width 26 height 26
click at [491, 412] on button "Edit" at bounding box center [471, 413] width 178 height 30
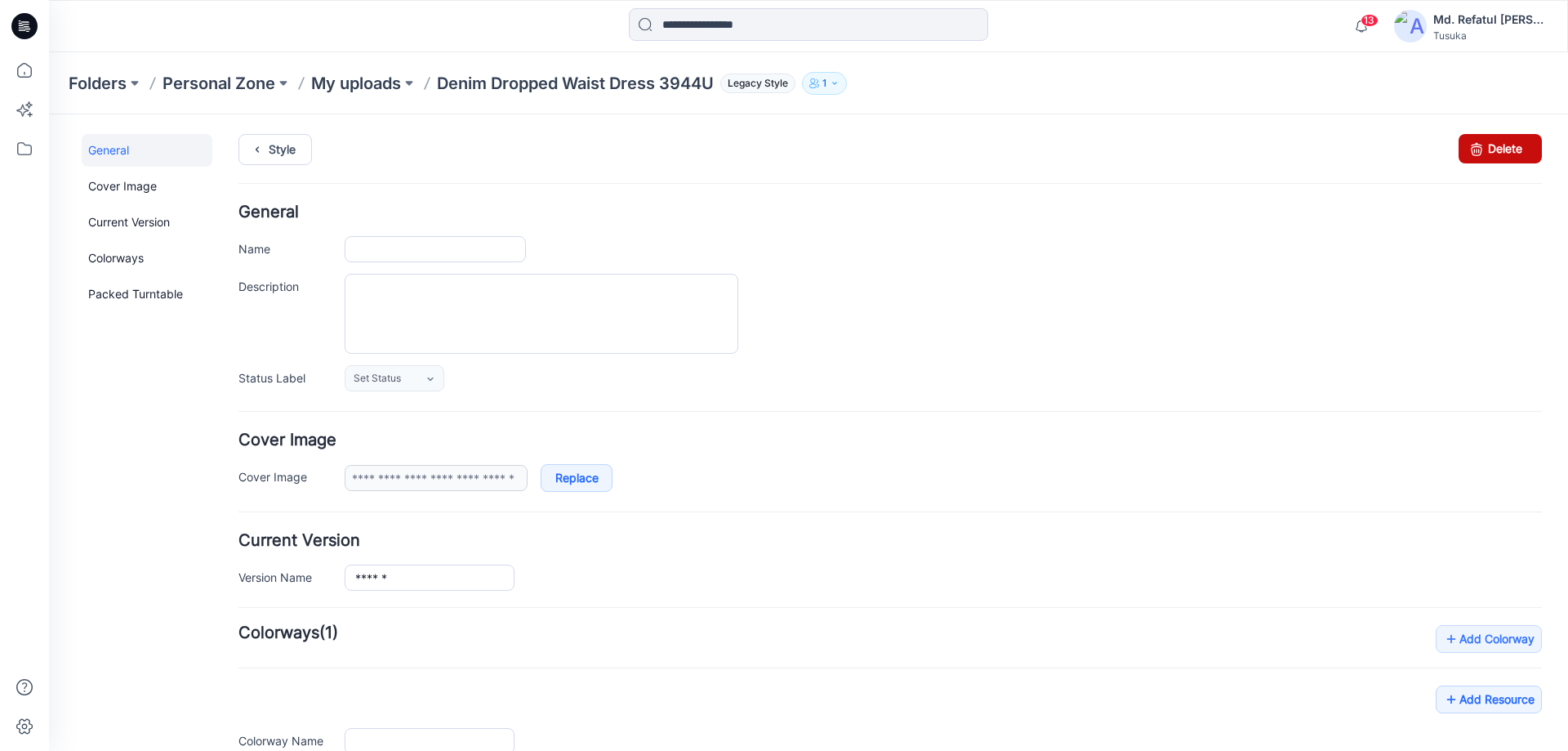
type input "**********"
click at [1465, 146] on icon at bounding box center [1477, 148] width 23 height 29
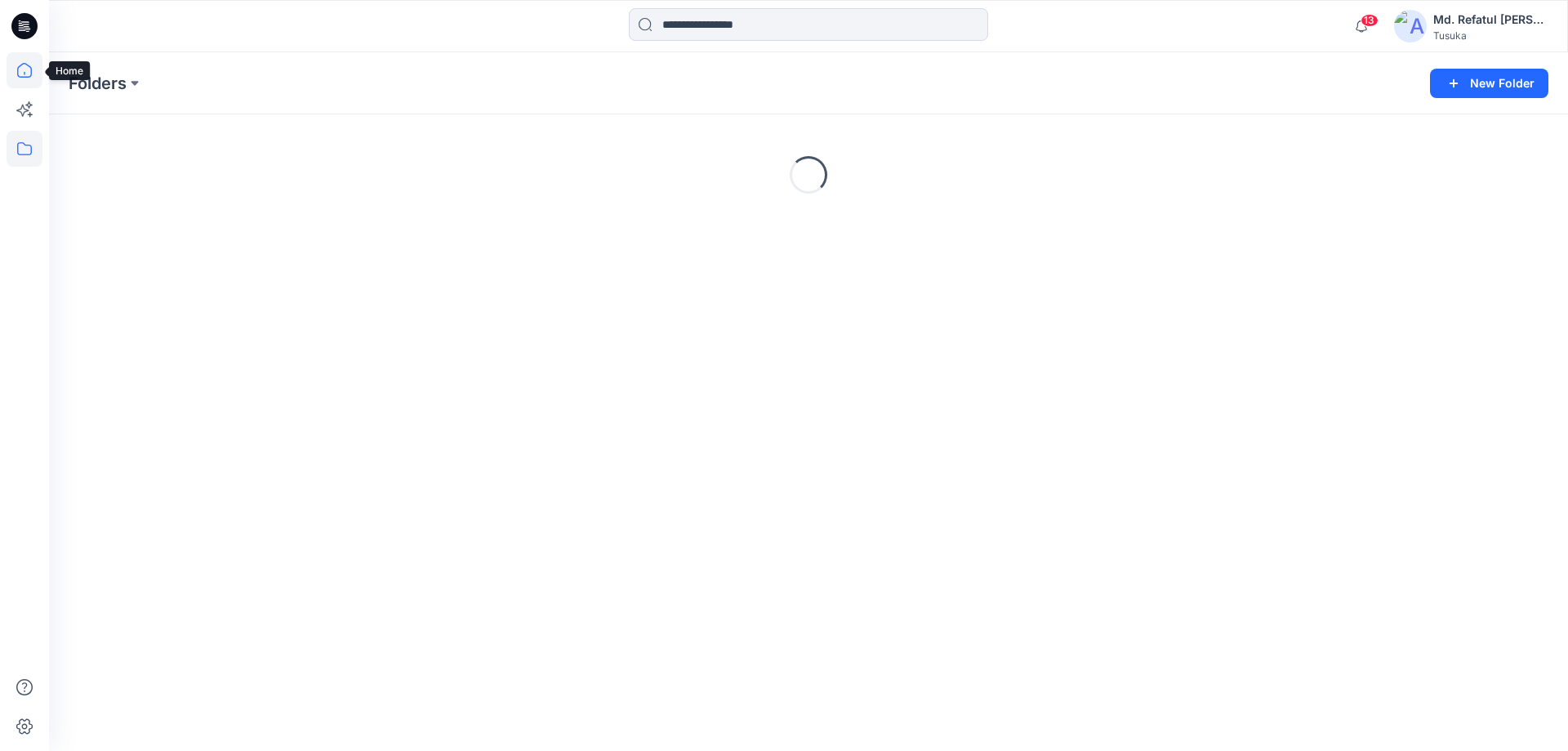
click at [26, 63] on icon at bounding box center [24, 70] width 35 height 36
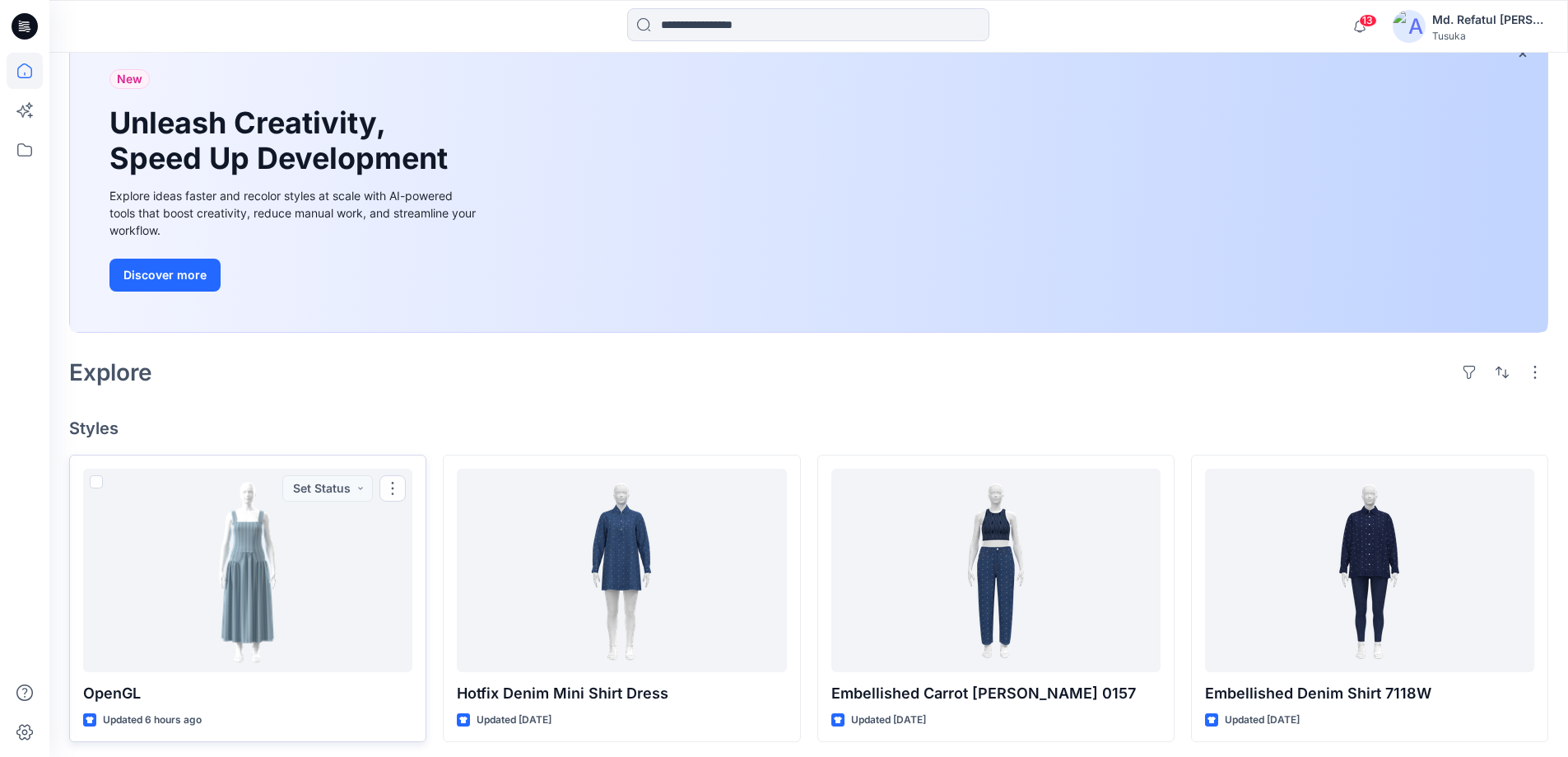
scroll to position [247, 0]
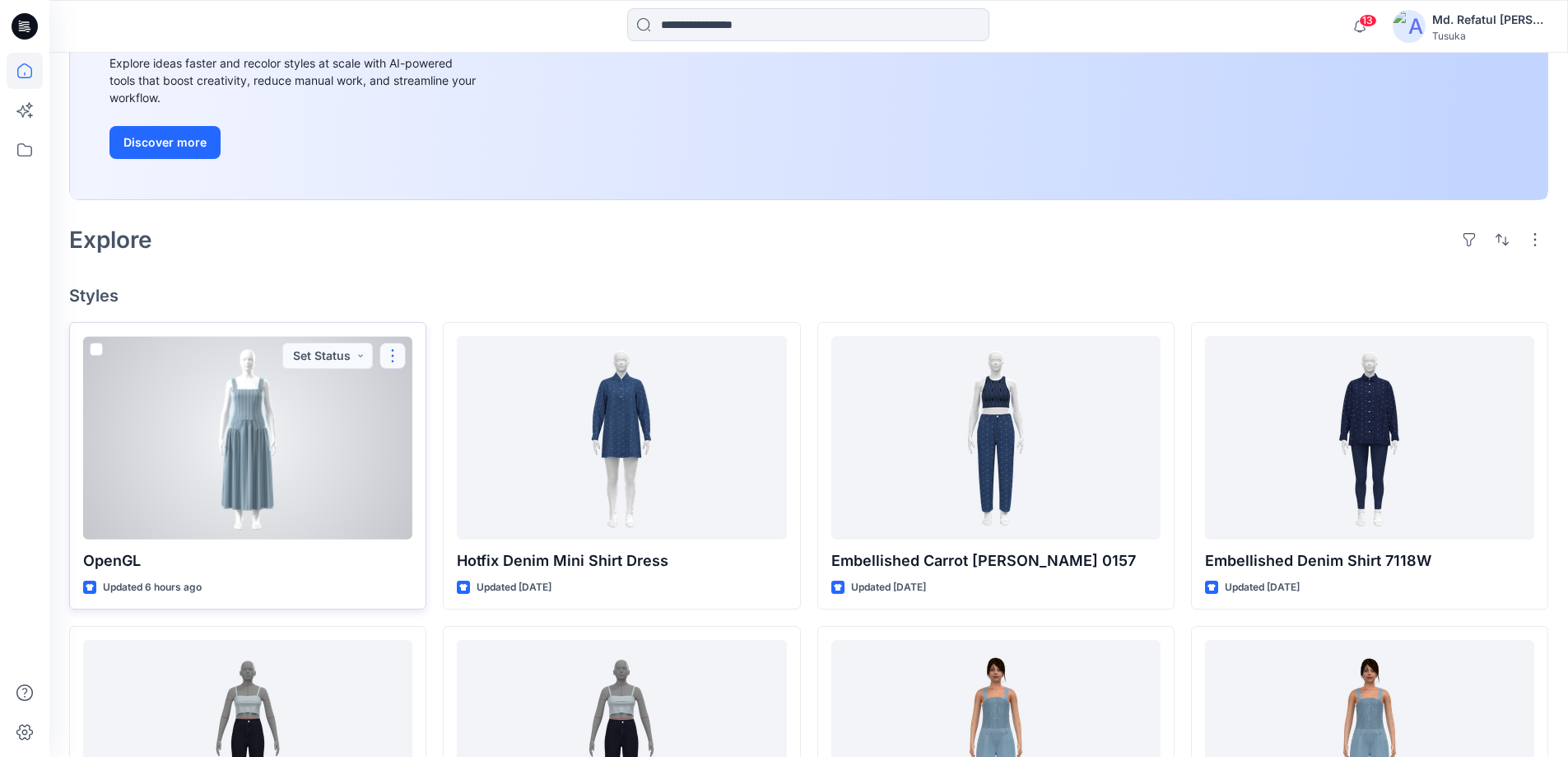
click at [393, 356] on button "button" at bounding box center [392, 355] width 26 height 26
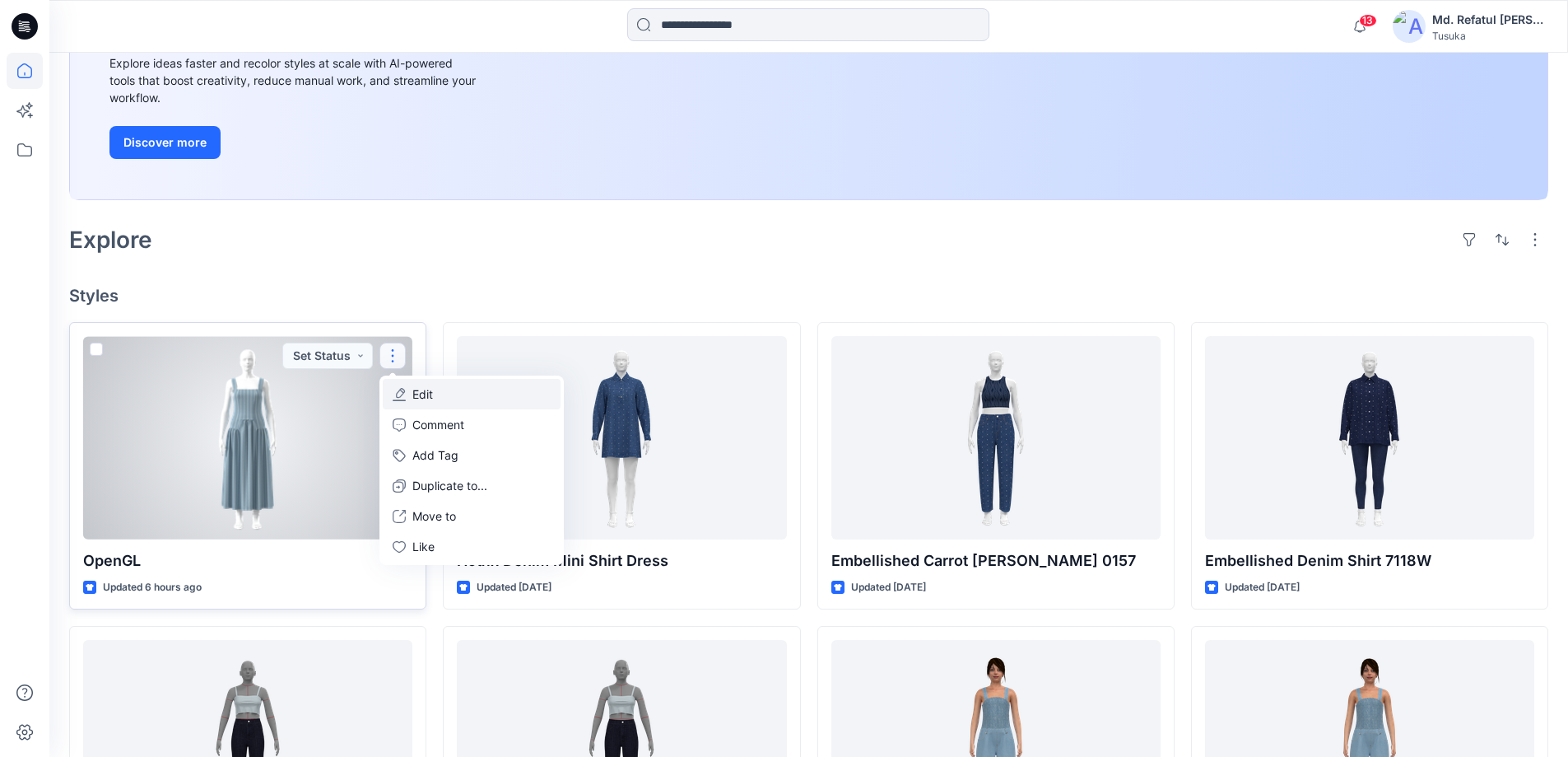
click at [457, 392] on button "Edit" at bounding box center [471, 394] width 178 height 30
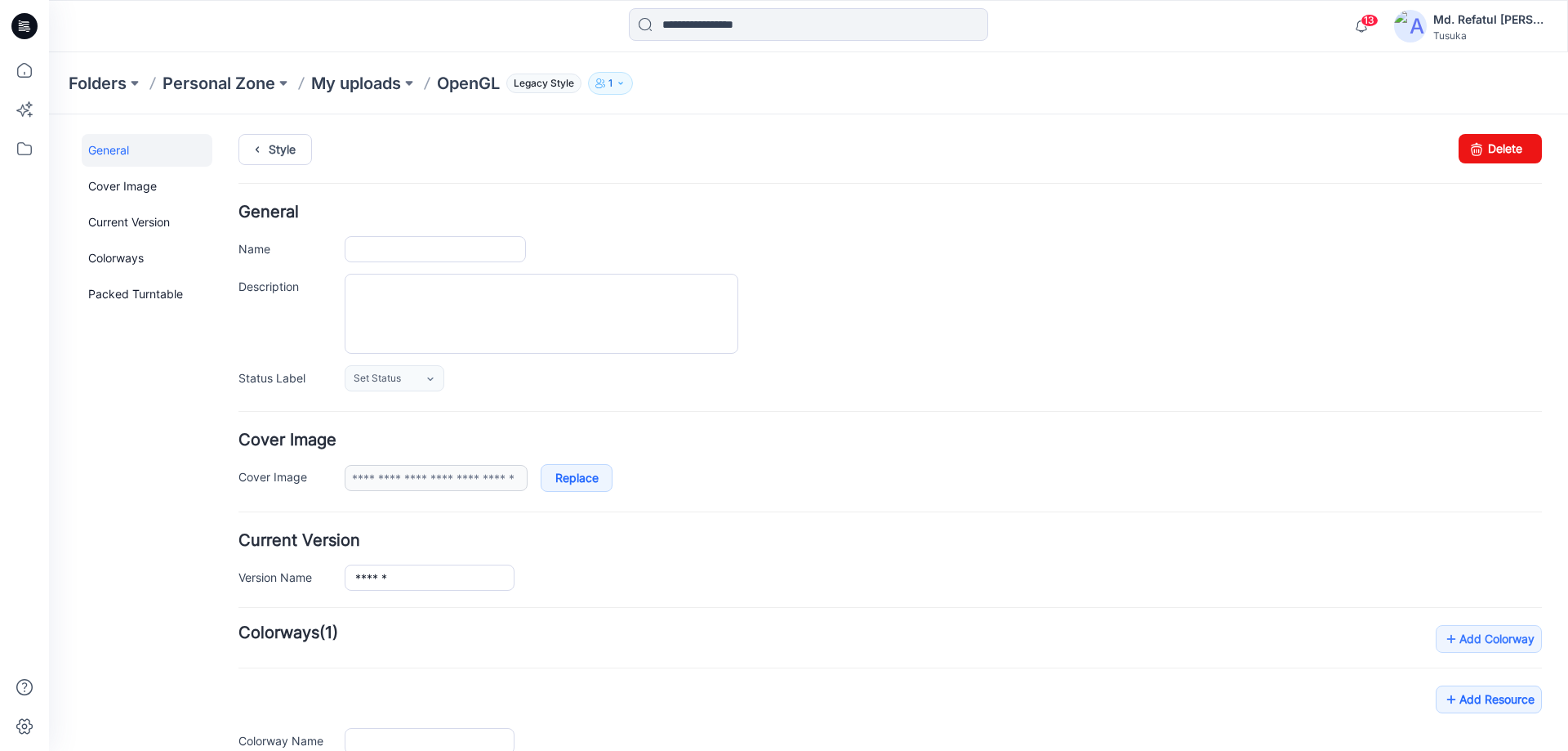
type input "******"
type input "**********"
drag, startPoint x: 1489, startPoint y: 145, endPoint x: 907, endPoint y: 171, distance: 582.6
click at [1489, 145] on link "Delete" at bounding box center [1501, 148] width 83 height 29
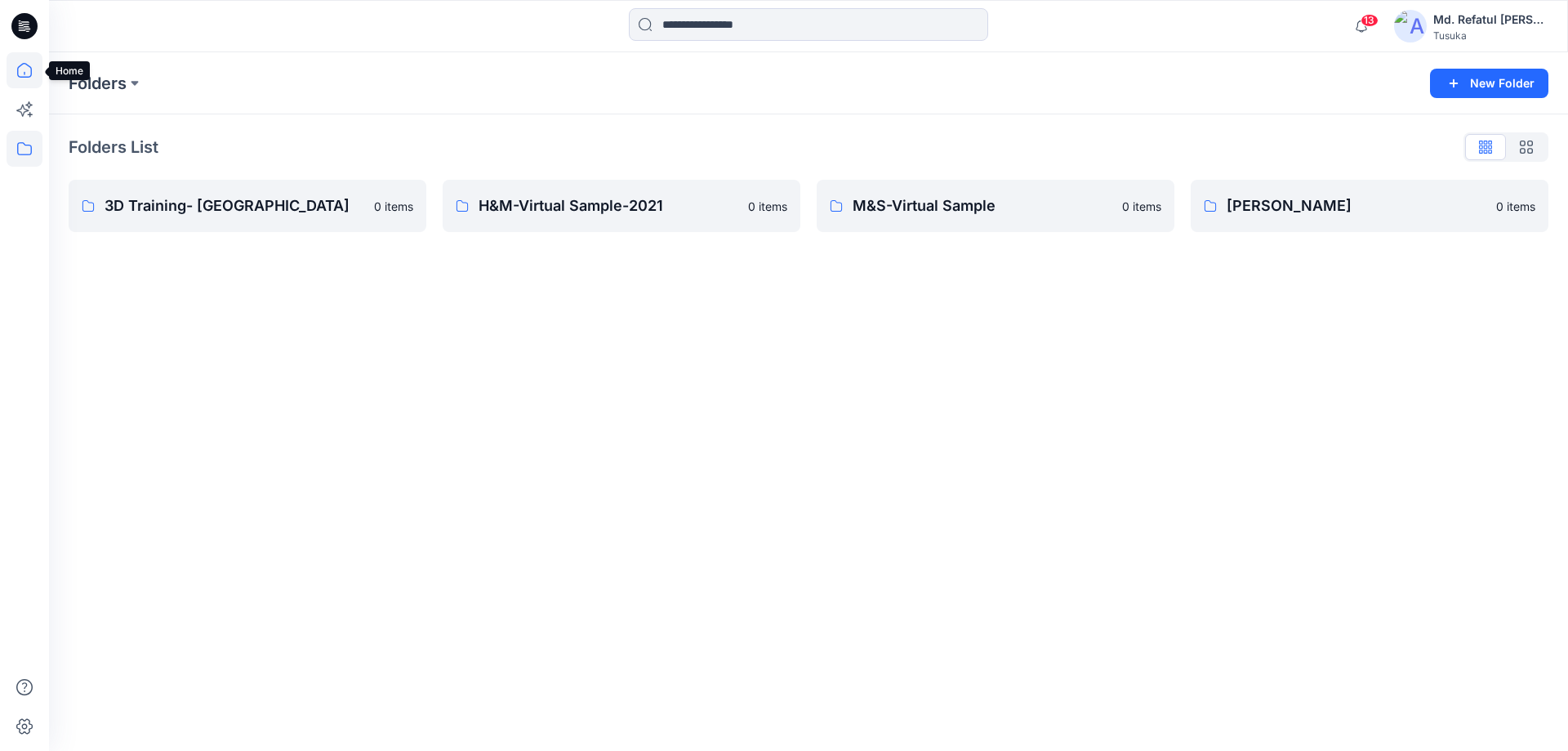
click at [34, 79] on icon at bounding box center [24, 70] width 35 height 36
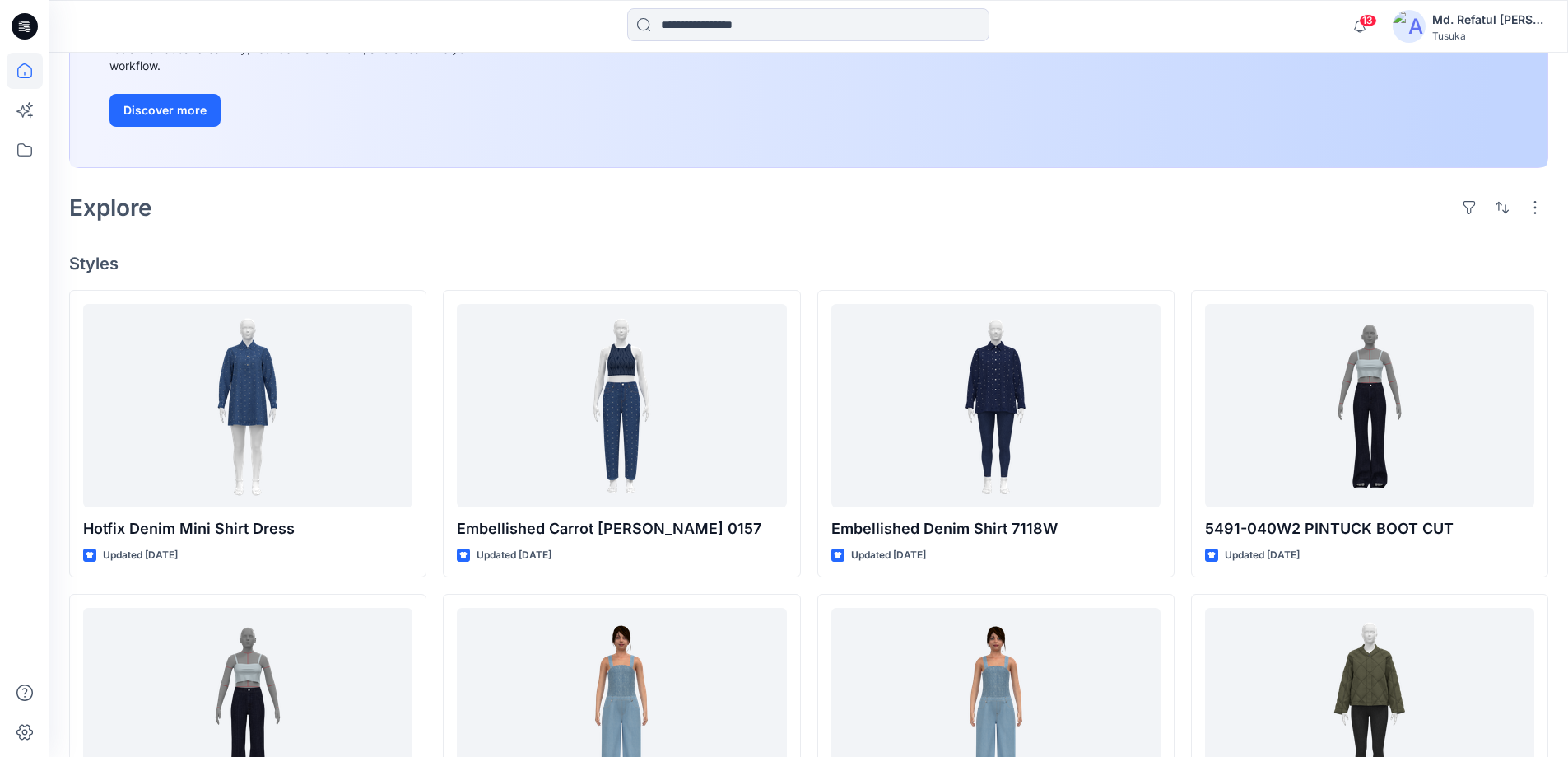
scroll to position [412, 0]
